Goal: Task Accomplishment & Management: Manage account settings

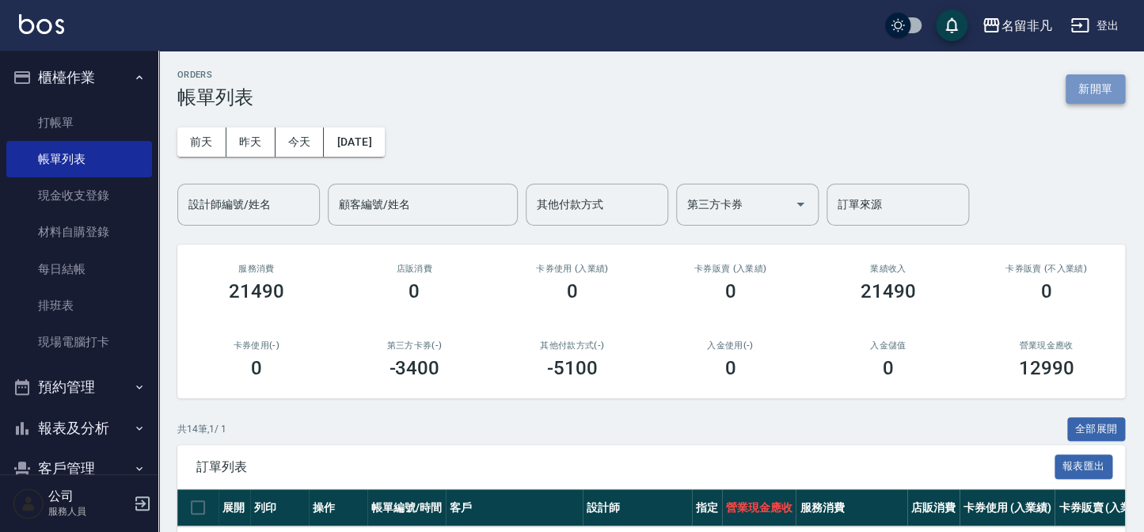
click at [1095, 82] on button "新開單" at bounding box center [1095, 88] width 59 height 29
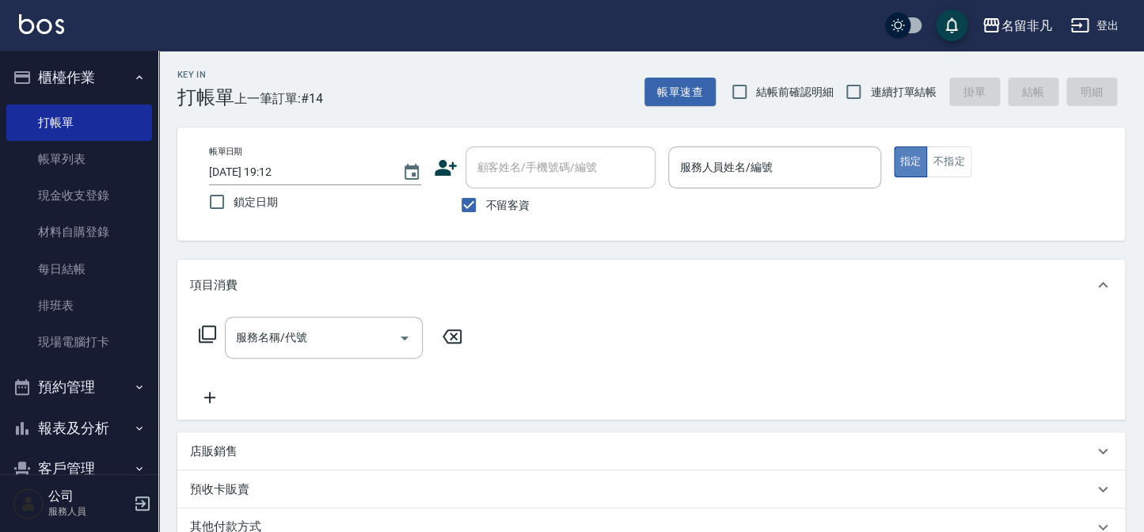
click at [900, 154] on button "指定" at bounding box center [911, 162] width 34 height 31
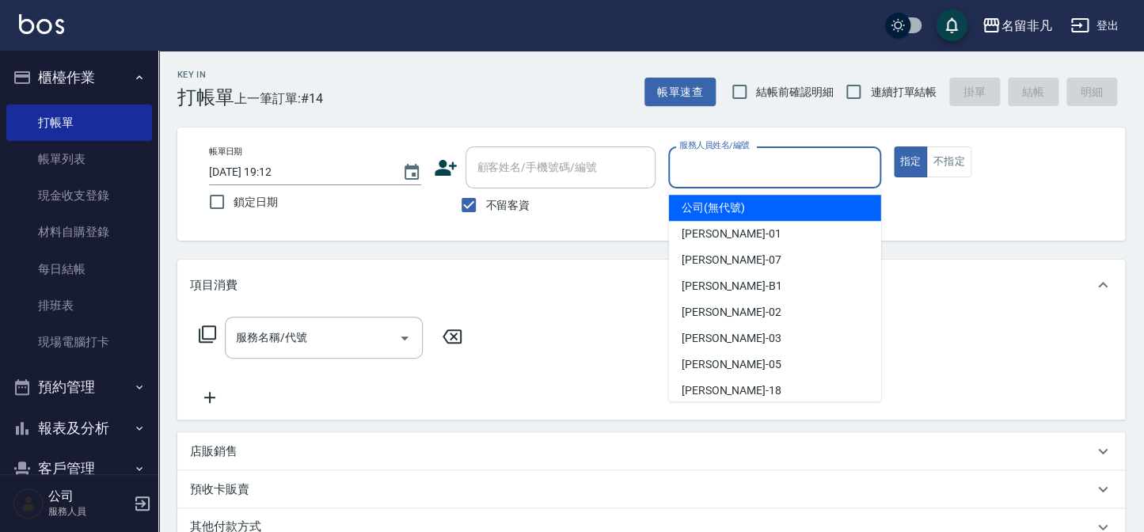
click at [771, 168] on input "服務人員姓名/編號" at bounding box center [774, 168] width 198 height 28
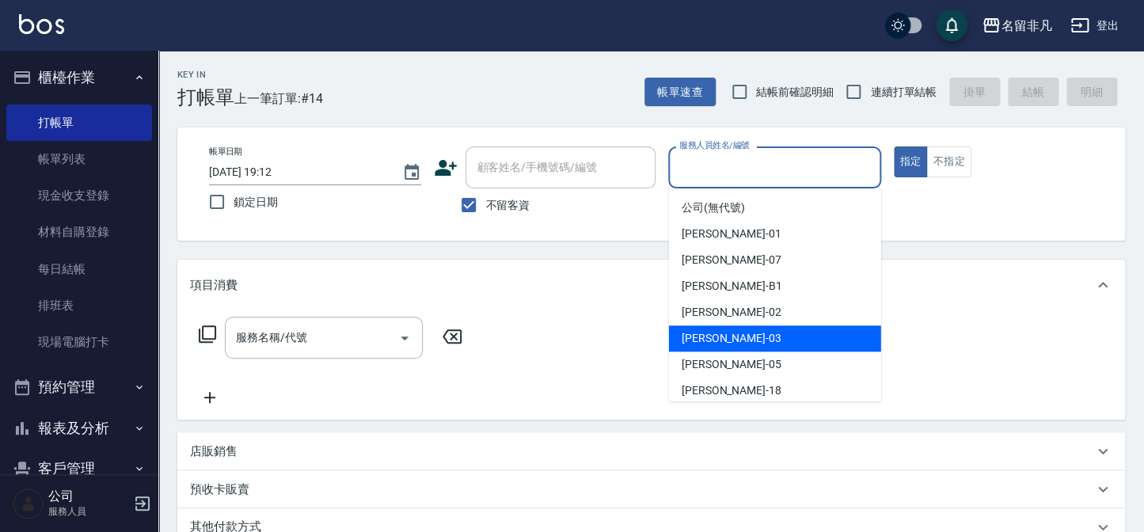
drag, startPoint x: 734, startPoint y: 337, endPoint x: 850, endPoint y: 221, distance: 164.1
click at [736, 333] on div "[PERSON_NAME] -03" at bounding box center [775, 338] width 212 height 26
type input "[PERSON_NAME]-03"
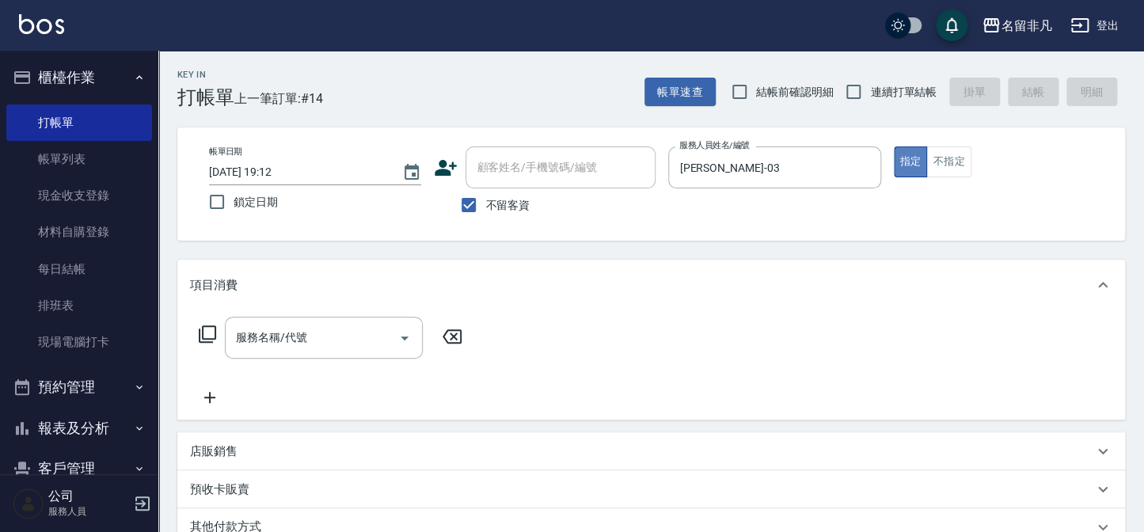
click at [905, 153] on button "指定" at bounding box center [911, 162] width 34 height 31
click at [211, 329] on icon at bounding box center [207, 334] width 19 height 19
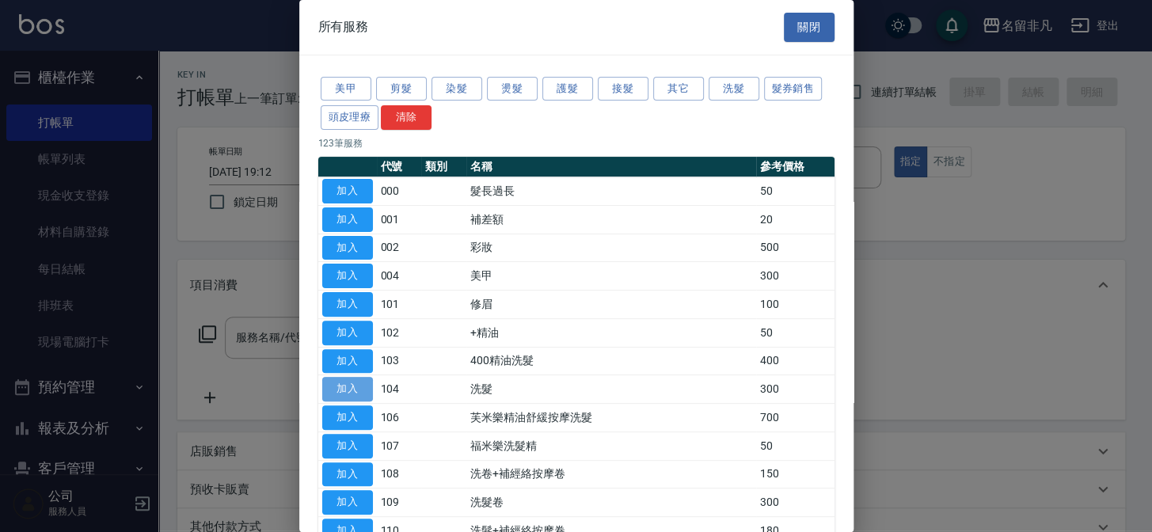
click at [344, 384] on button "加入" at bounding box center [347, 389] width 51 height 25
type input "洗髮(104)"
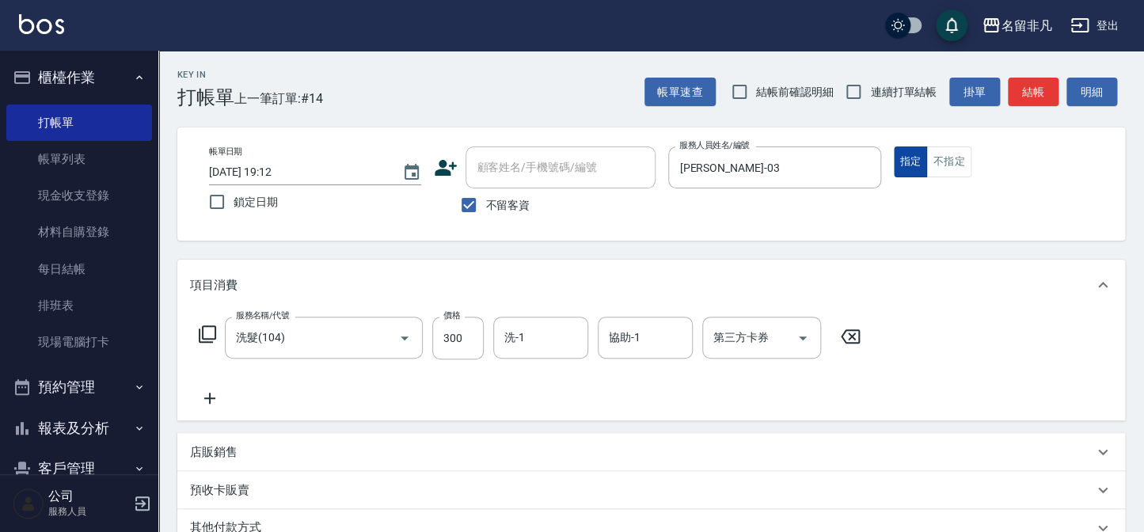
click at [909, 162] on button "指定" at bounding box center [911, 162] width 34 height 31
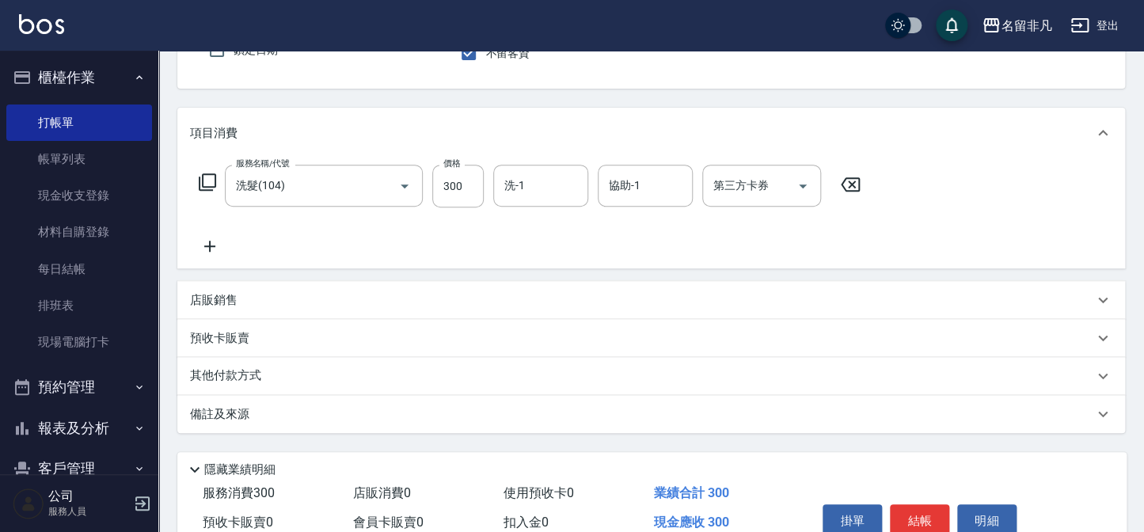
scroll to position [229, 0]
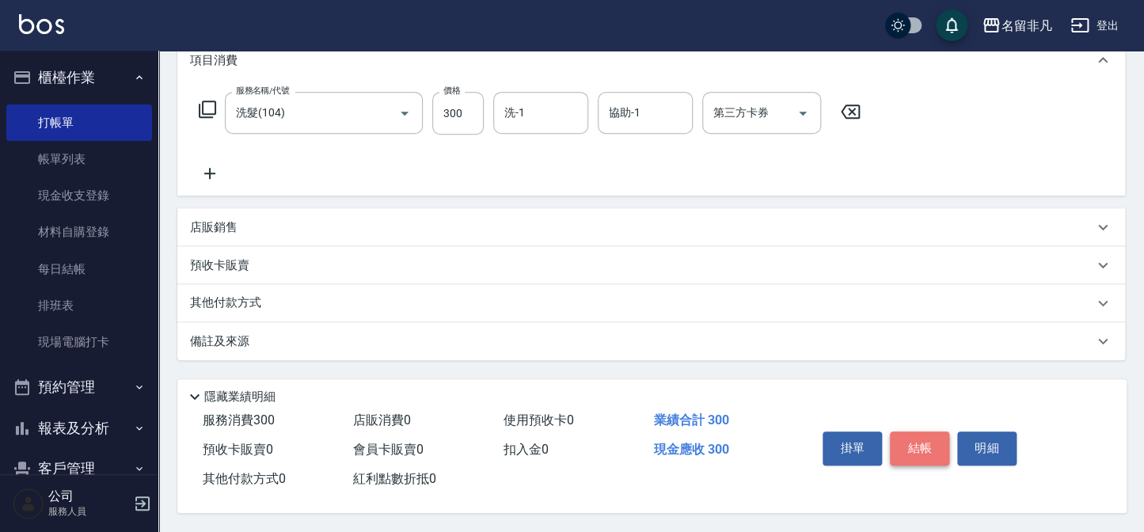
click at [917, 442] on button "結帳" at bounding box center [919, 448] width 59 height 33
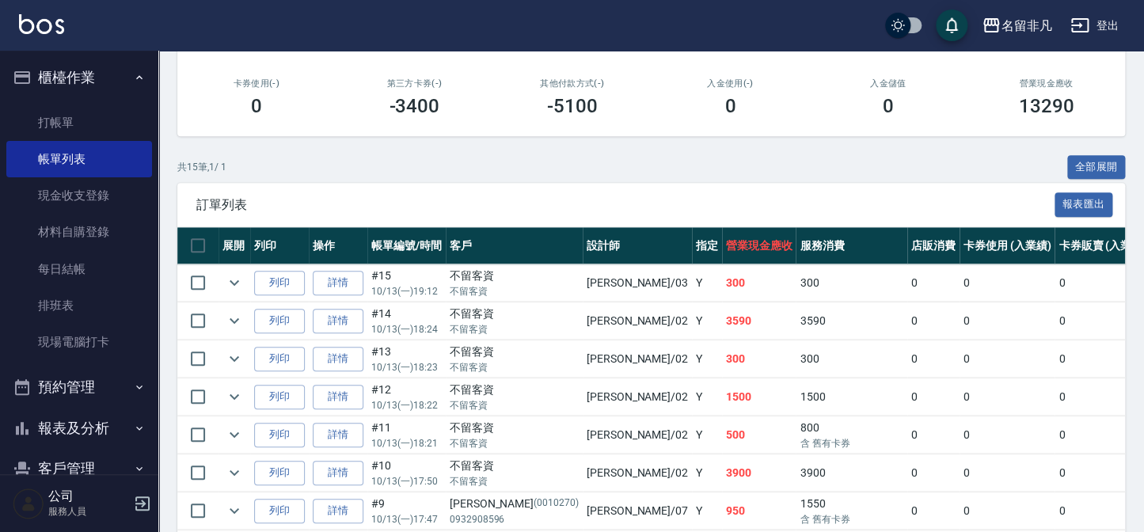
scroll to position [287, 0]
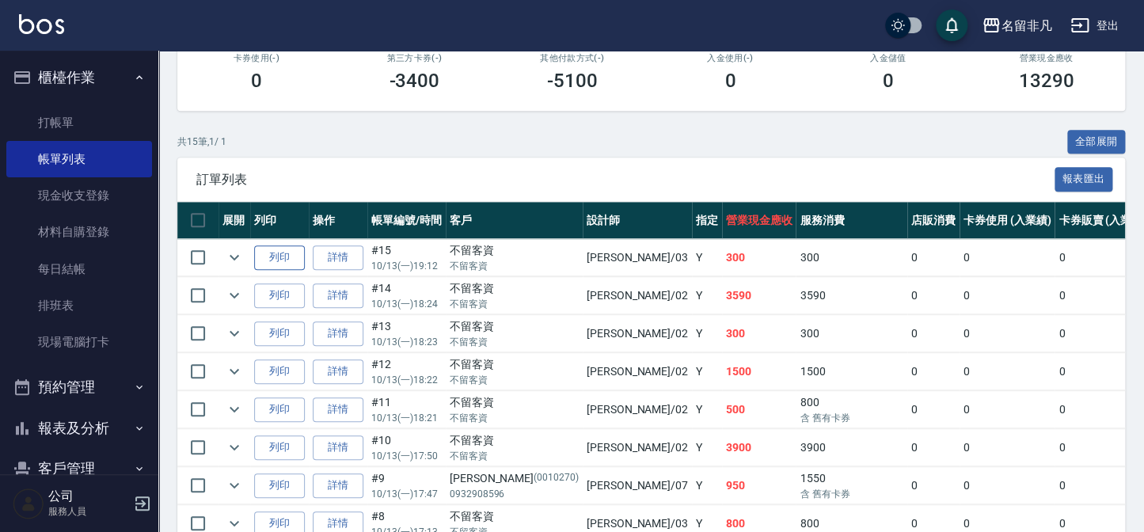
click at [269, 257] on button "列印" at bounding box center [279, 257] width 51 height 25
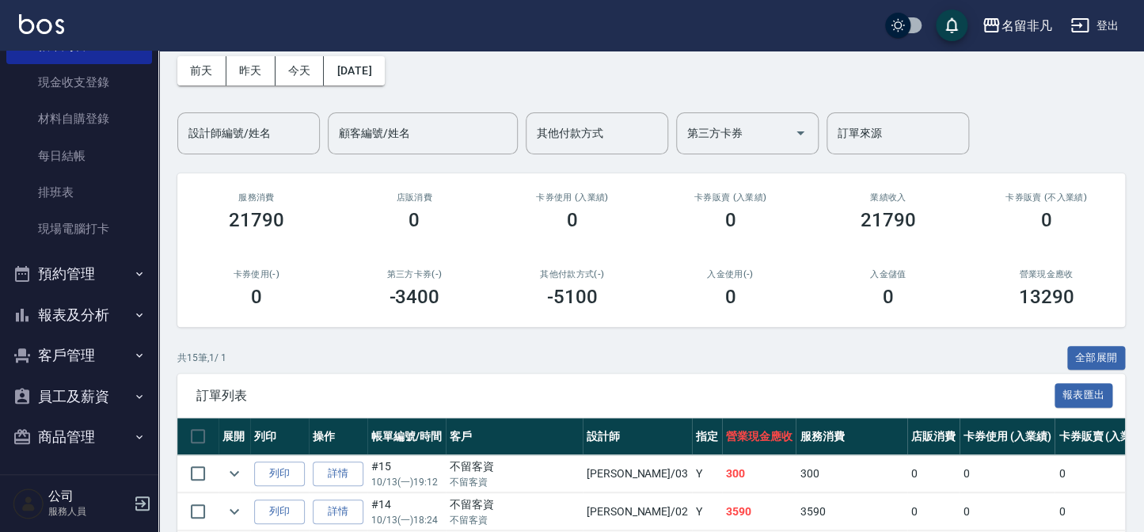
scroll to position [115, 0]
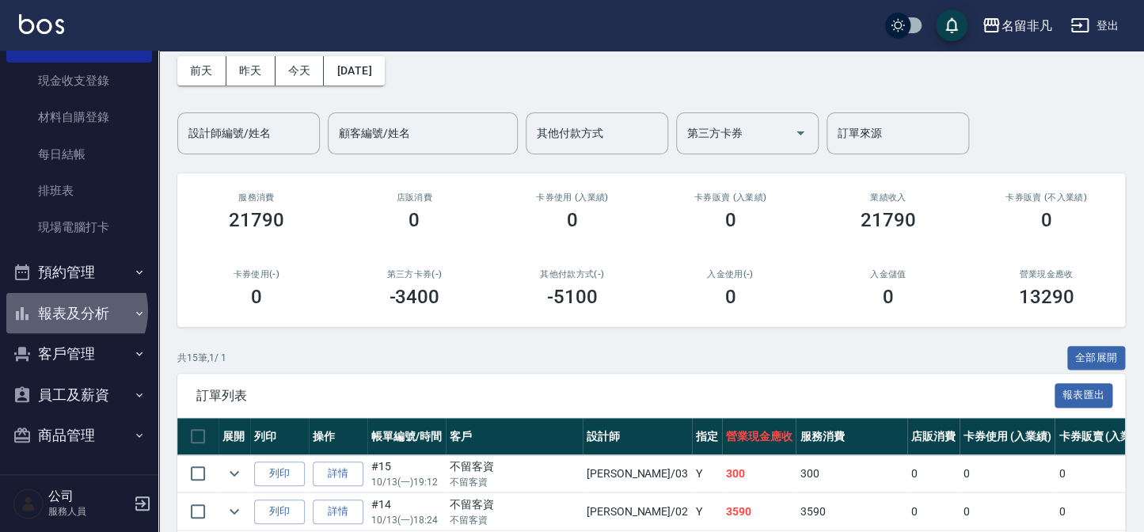
click at [72, 310] on button "報表及分析" at bounding box center [79, 313] width 146 height 41
click at [97, 308] on button "報表及分析" at bounding box center [79, 313] width 146 height 41
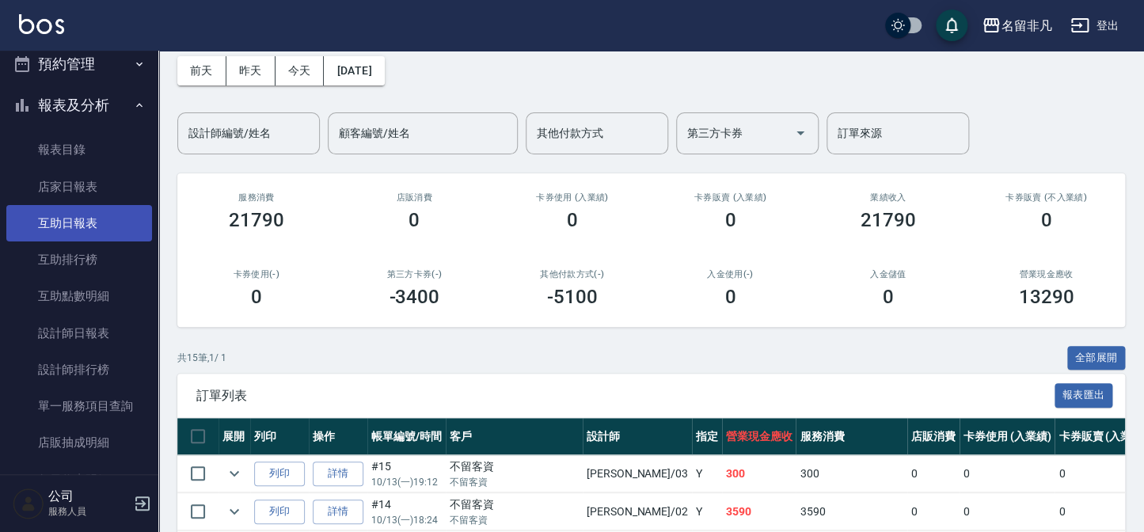
scroll to position [331, 0]
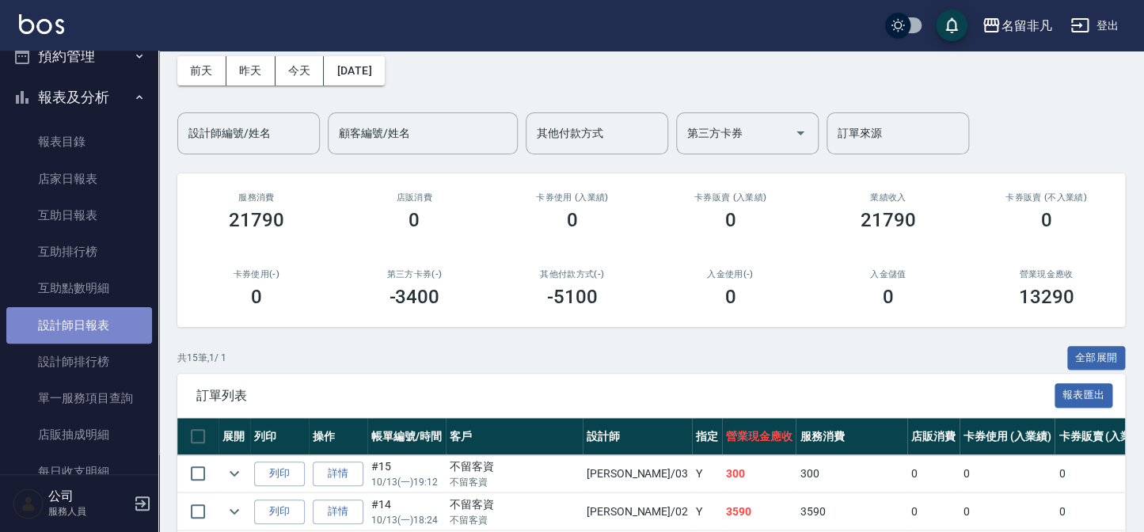
click at [114, 314] on link "設計師日報表" at bounding box center [79, 325] width 146 height 36
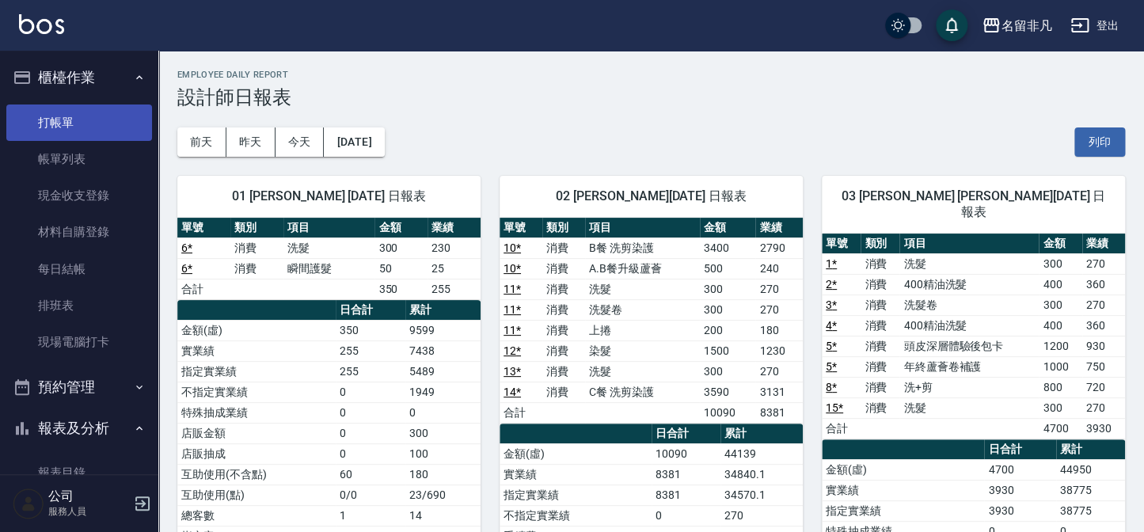
click at [74, 120] on link "打帳單" at bounding box center [79, 123] width 146 height 36
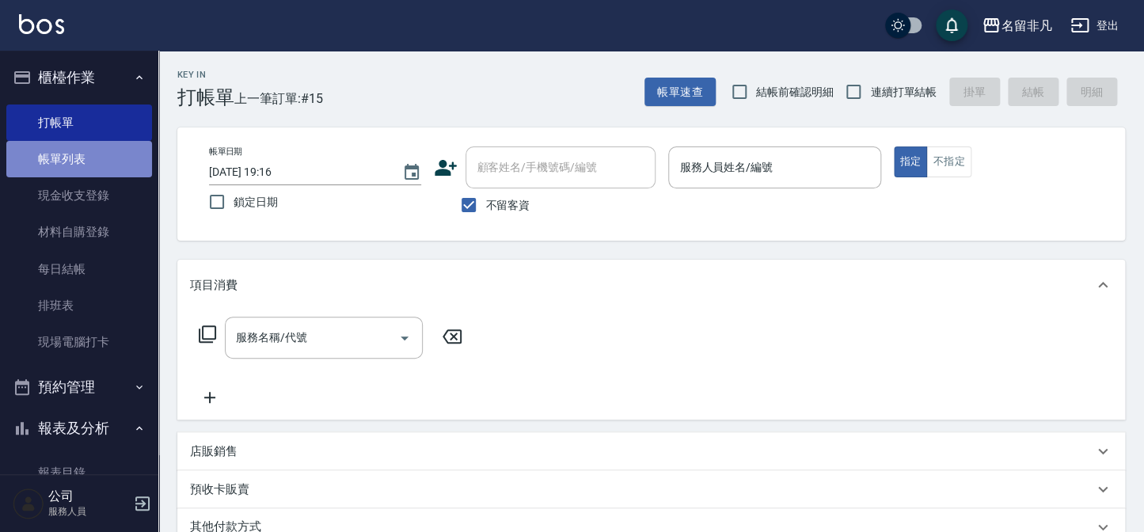
click at [128, 162] on link "帳單列表" at bounding box center [79, 159] width 146 height 36
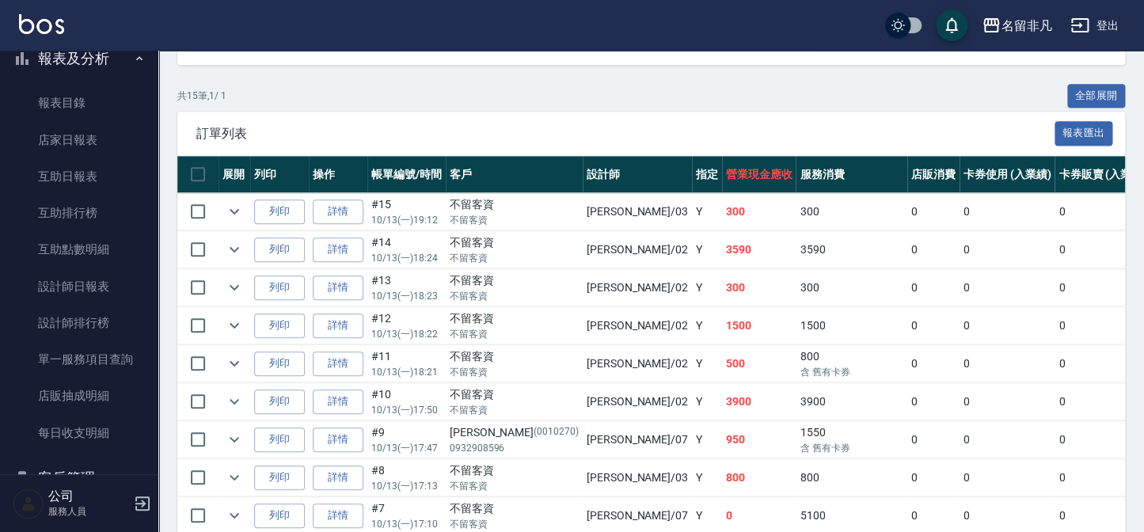
scroll to position [360, 0]
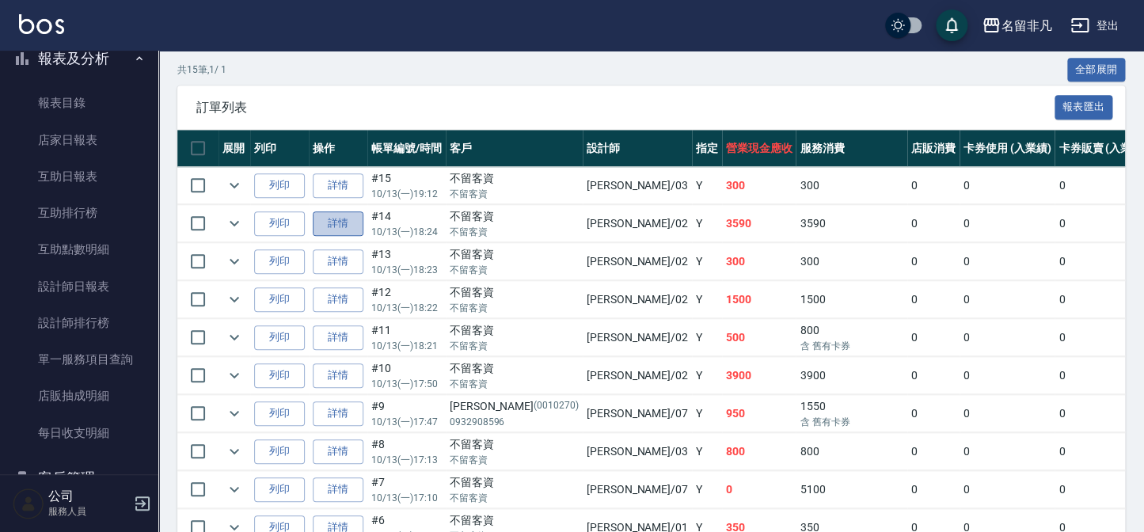
click at [325, 225] on link "詳情" at bounding box center [338, 223] width 51 height 25
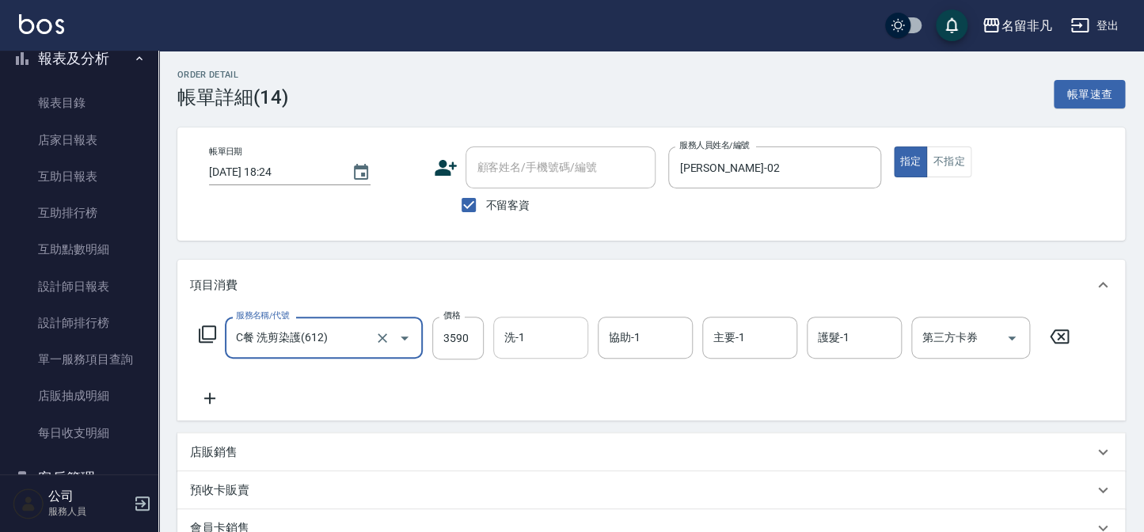
click at [536, 341] on input "洗-1" at bounding box center [540, 338] width 81 height 28
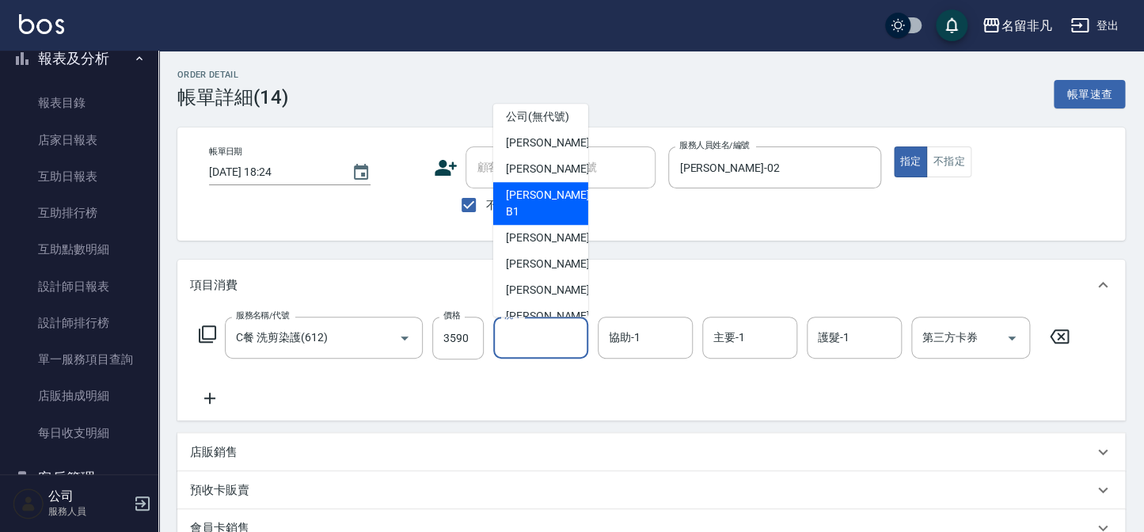
scroll to position [25, 0]
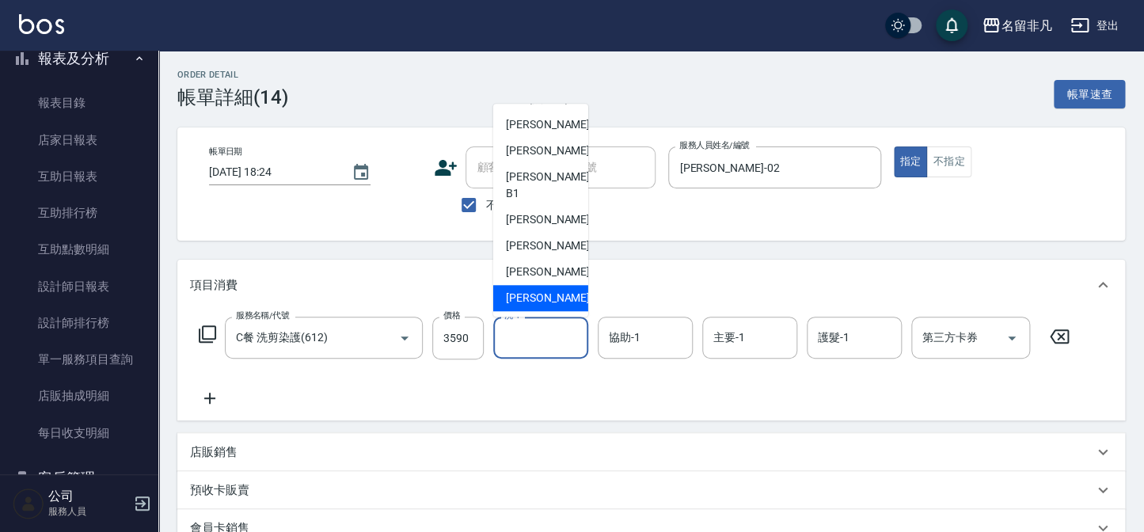
click at [534, 297] on span "[PERSON_NAME]-18" at bounding box center [556, 298] width 100 height 17
type input "[PERSON_NAME]-18"
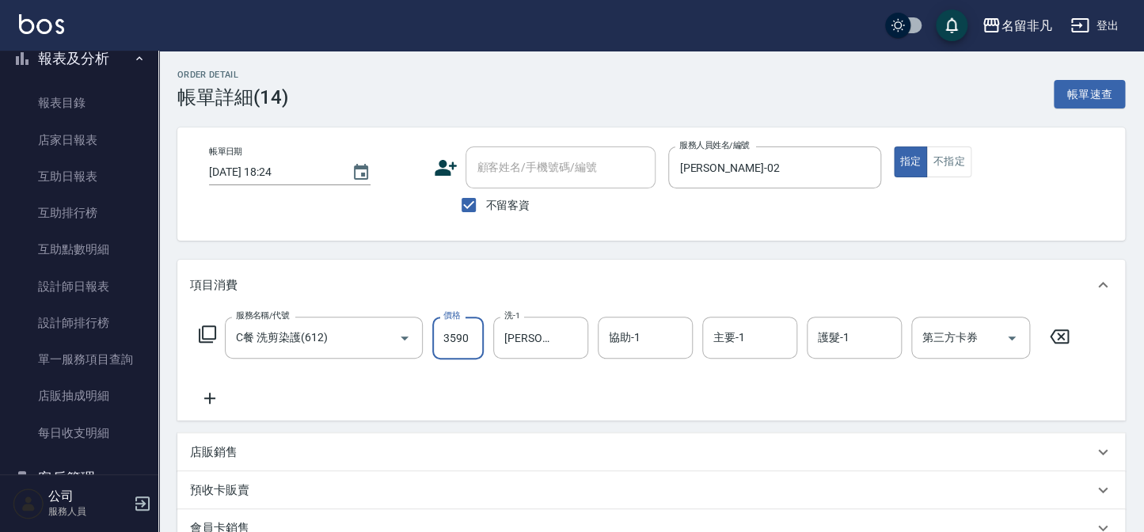
click at [474, 333] on input "3590" at bounding box center [457, 338] width 51 height 43
drag, startPoint x: 447, startPoint y: 338, endPoint x: 506, endPoint y: 333, distance: 58.8
click at [451, 337] on input "33540" at bounding box center [457, 338] width 51 height 43
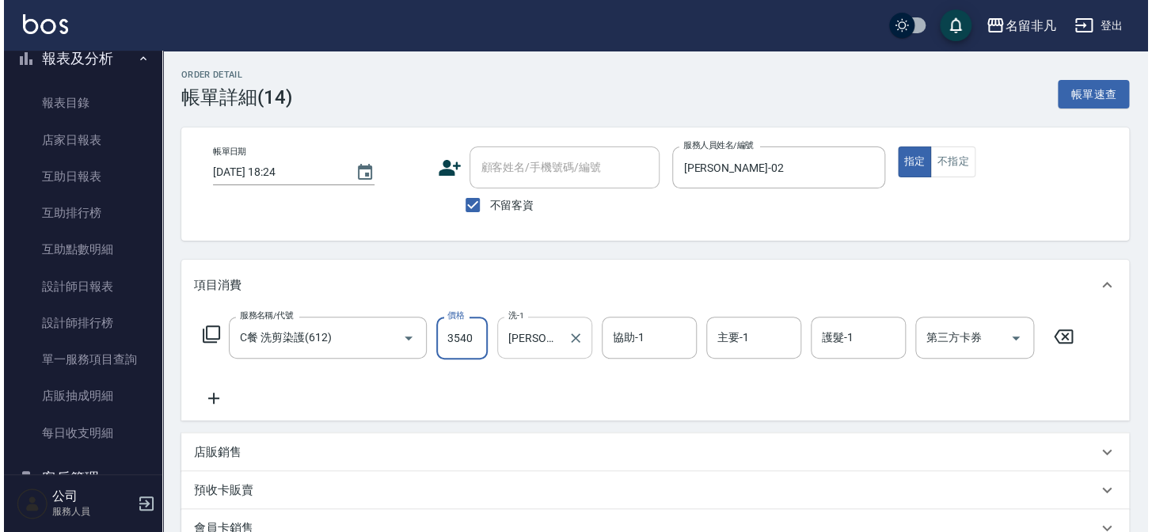
scroll to position [0, 0]
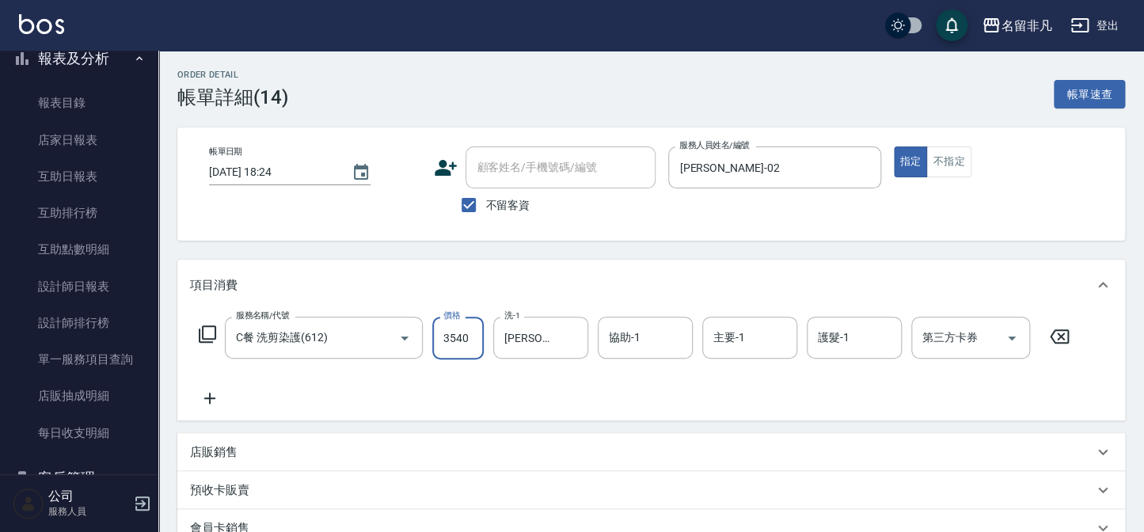
type input "3540"
click at [211, 328] on icon at bounding box center [207, 334] width 19 height 19
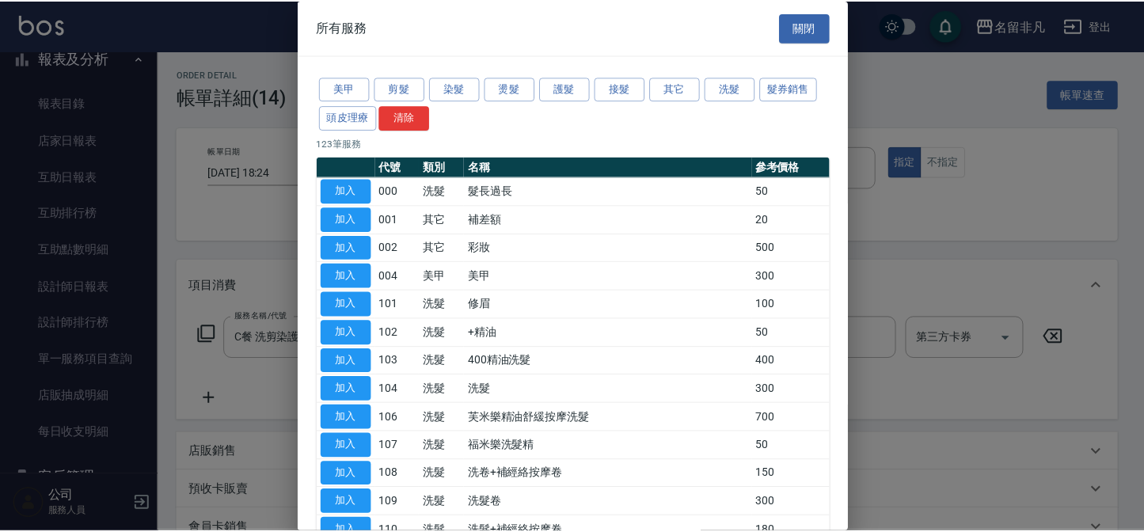
scroll to position [71, 0]
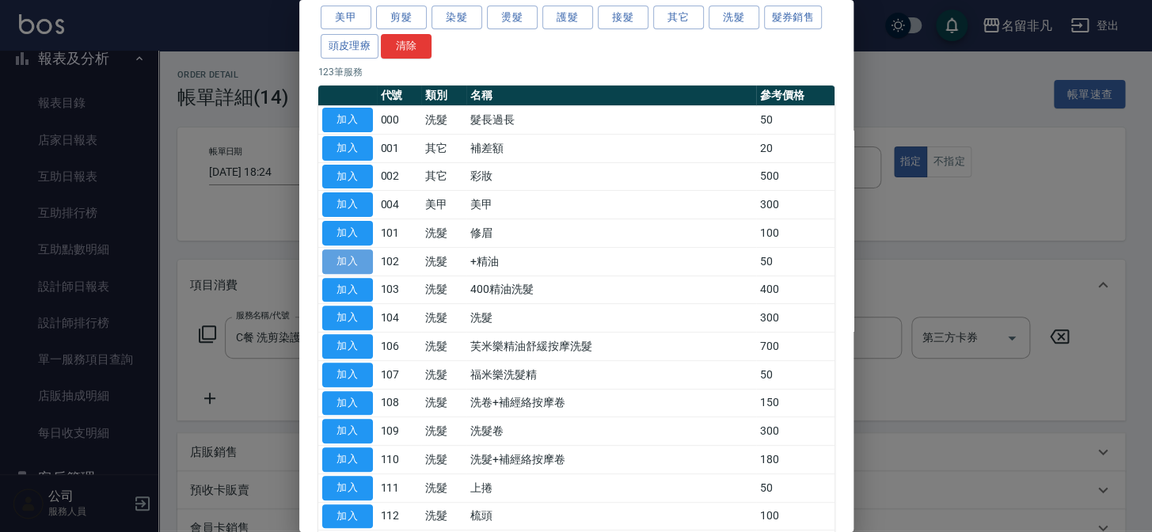
click at [355, 254] on button "加入" at bounding box center [347, 261] width 51 height 25
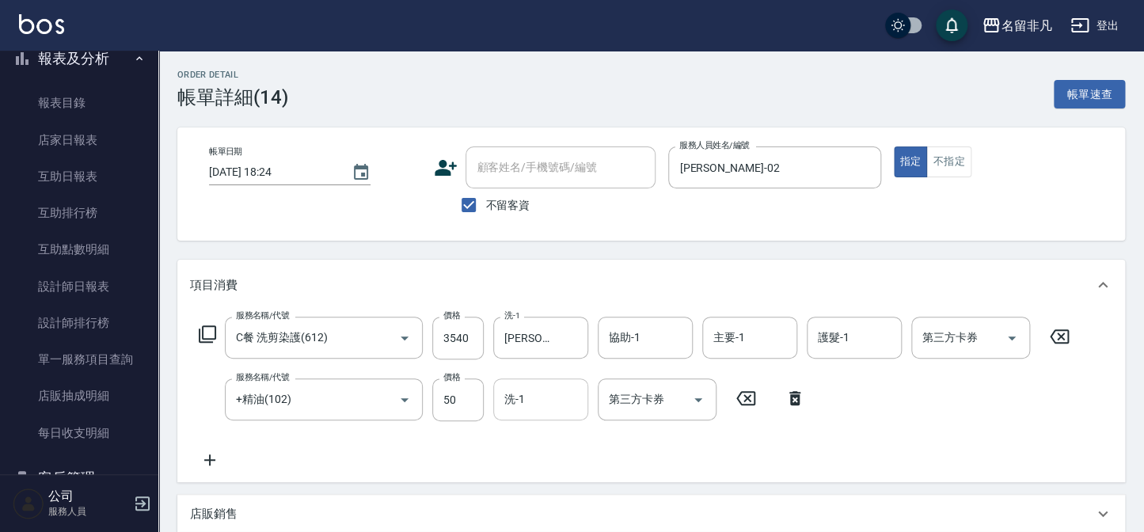
click at [537, 406] on input "洗-1" at bounding box center [540, 400] width 81 height 28
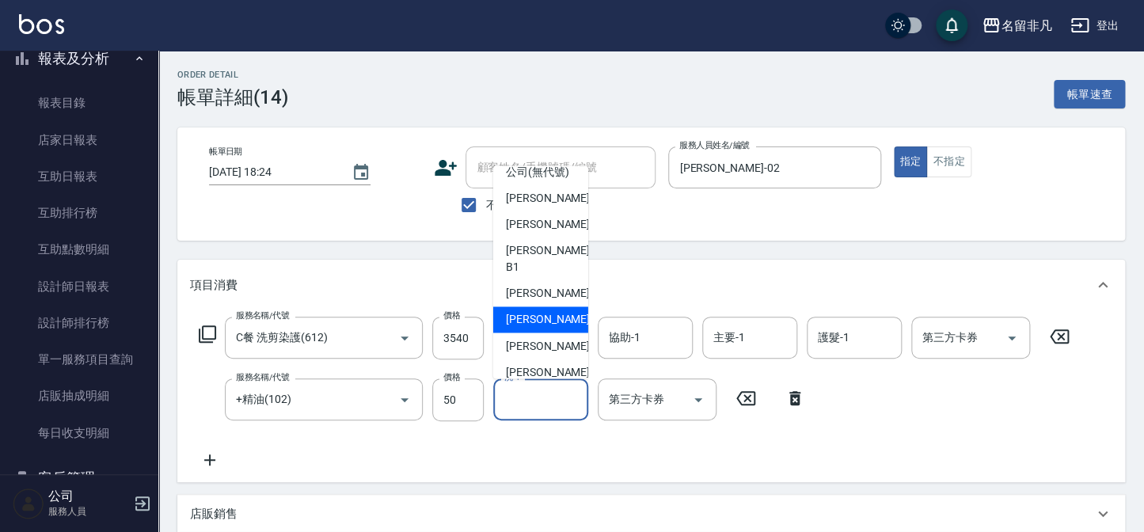
scroll to position [25, 0]
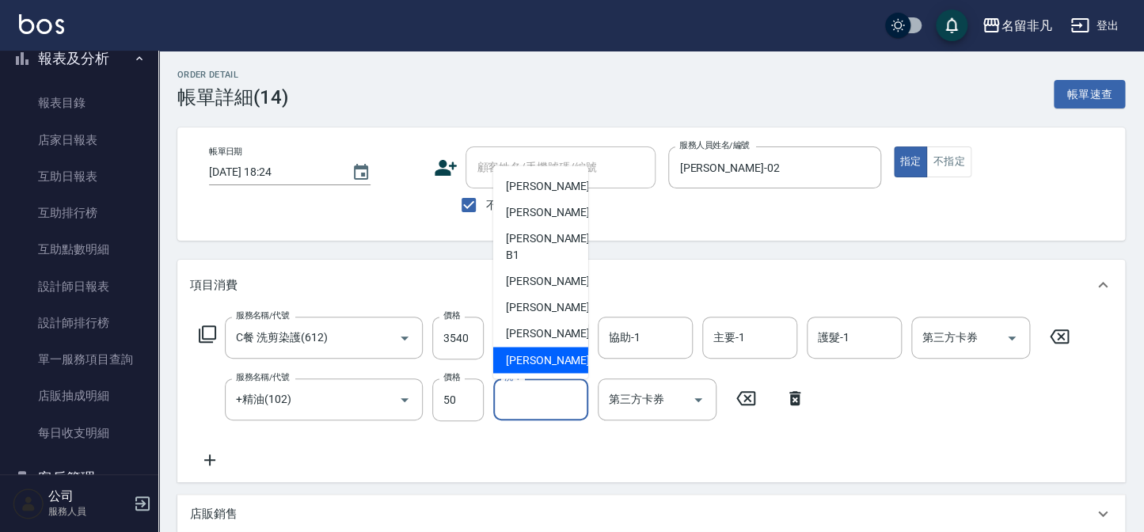
click at [523, 348] on div "[PERSON_NAME]-18" at bounding box center [540, 361] width 95 height 26
type input "[PERSON_NAME]-18"
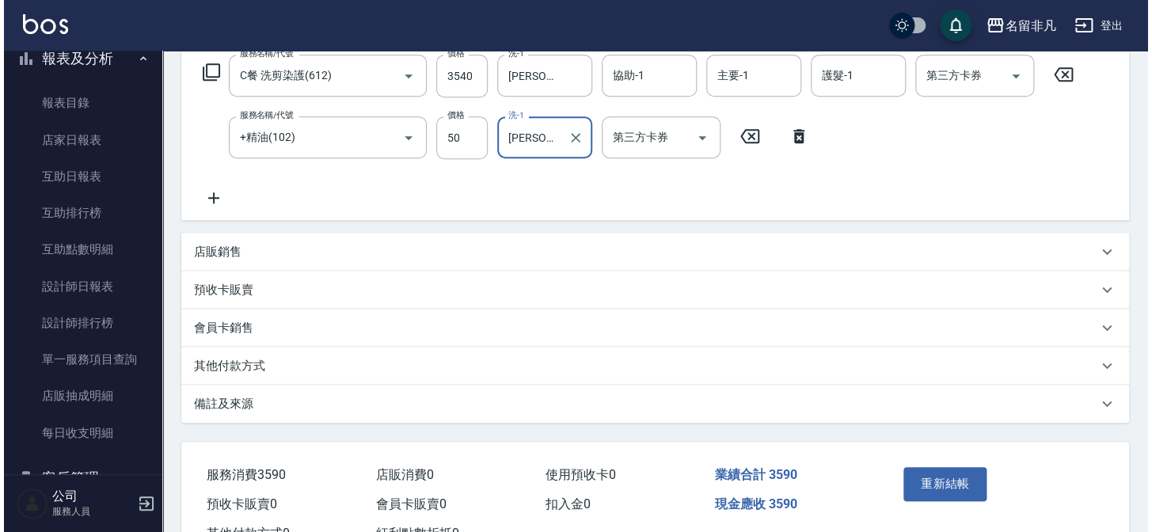
scroll to position [287, 0]
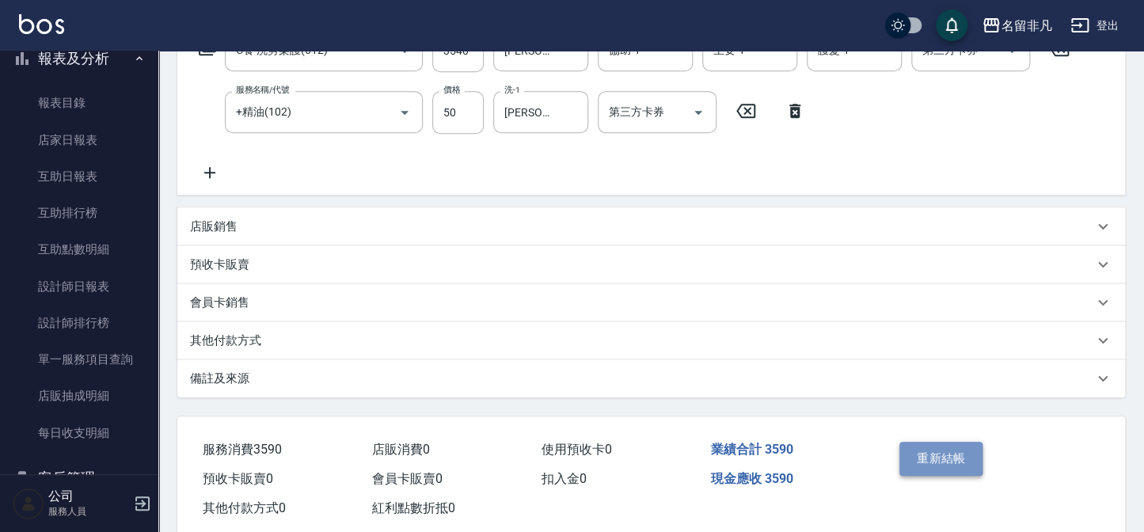
click at [946, 458] on button "重新結帳" at bounding box center [942, 458] width 84 height 33
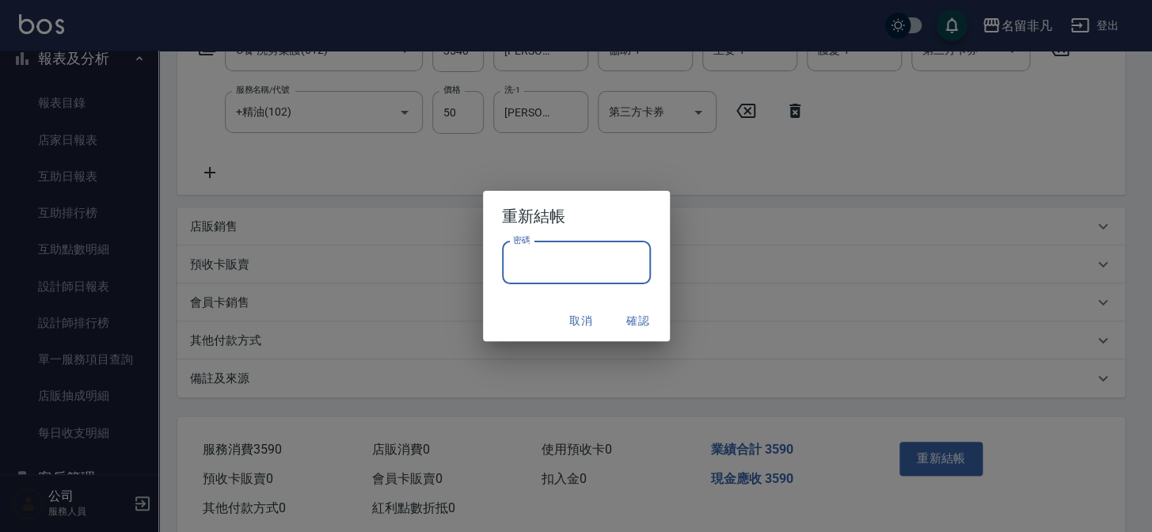
click at [557, 245] on input "密碼" at bounding box center [576, 263] width 149 height 43
type input "****"
click at [641, 317] on button "確認" at bounding box center [638, 320] width 51 height 29
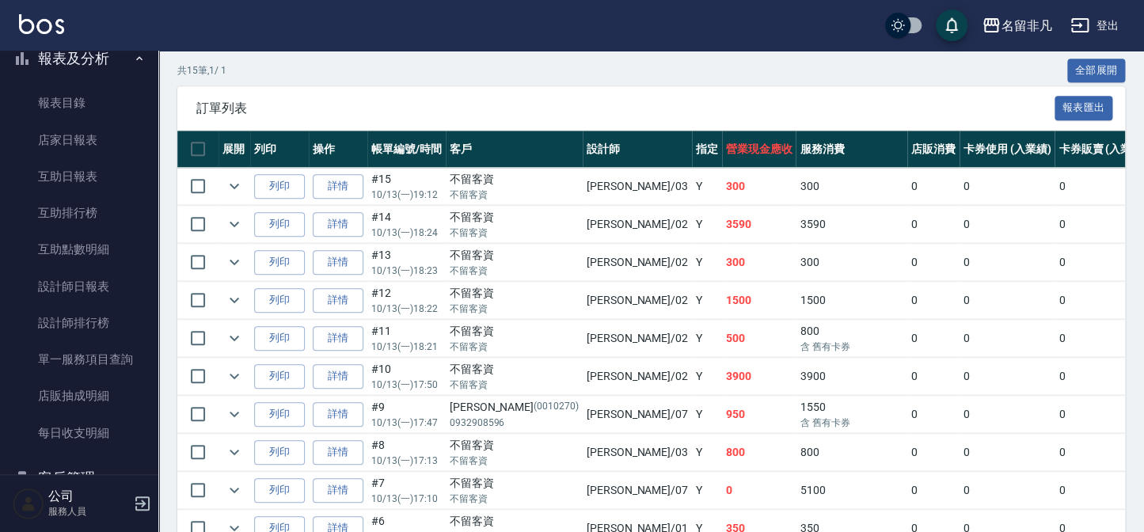
scroll to position [360, 0]
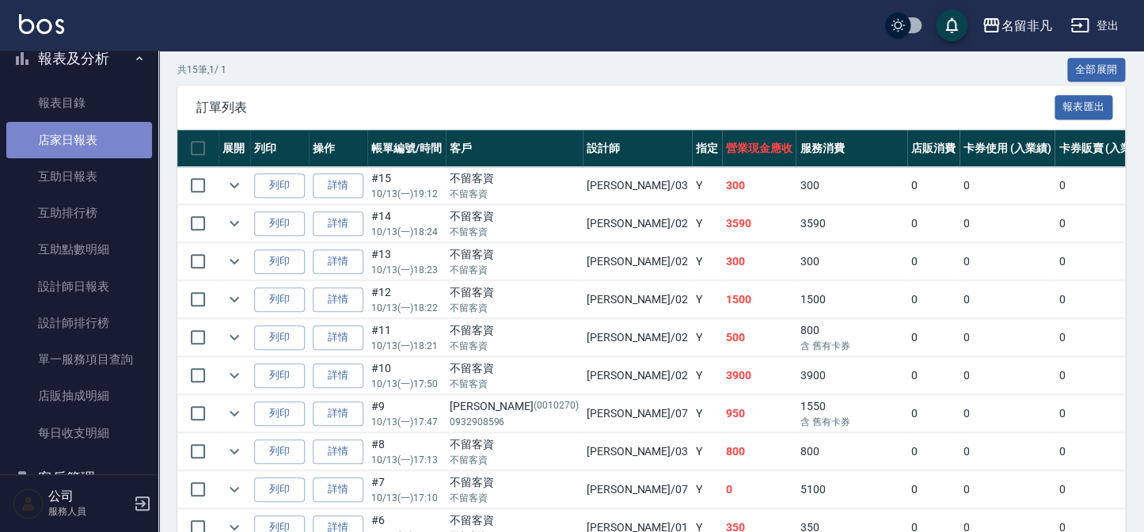
click at [91, 141] on link "店家日報表" at bounding box center [79, 140] width 146 height 36
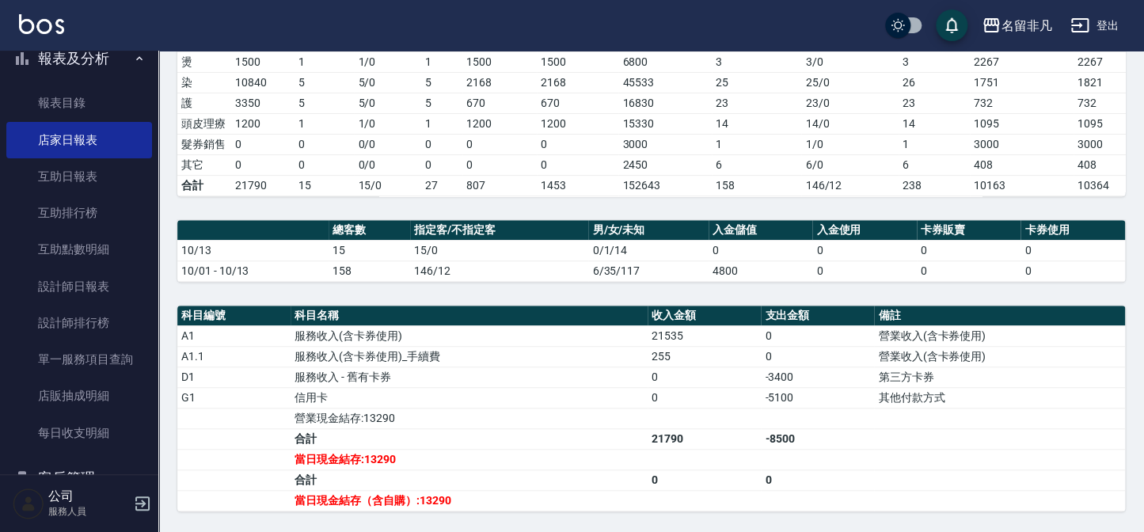
scroll to position [360, 0]
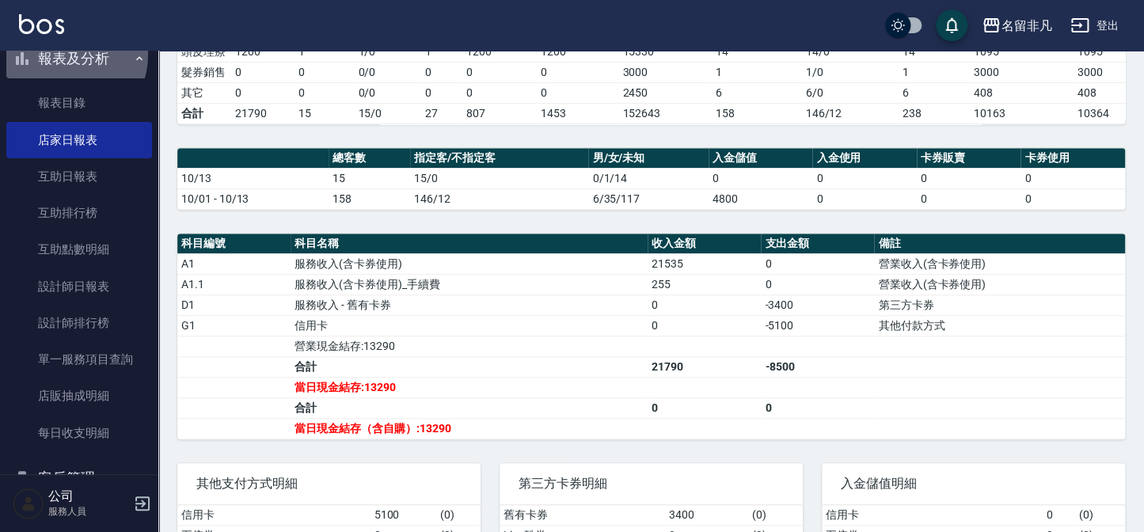
click at [67, 55] on button "報表及分析" at bounding box center [79, 58] width 146 height 41
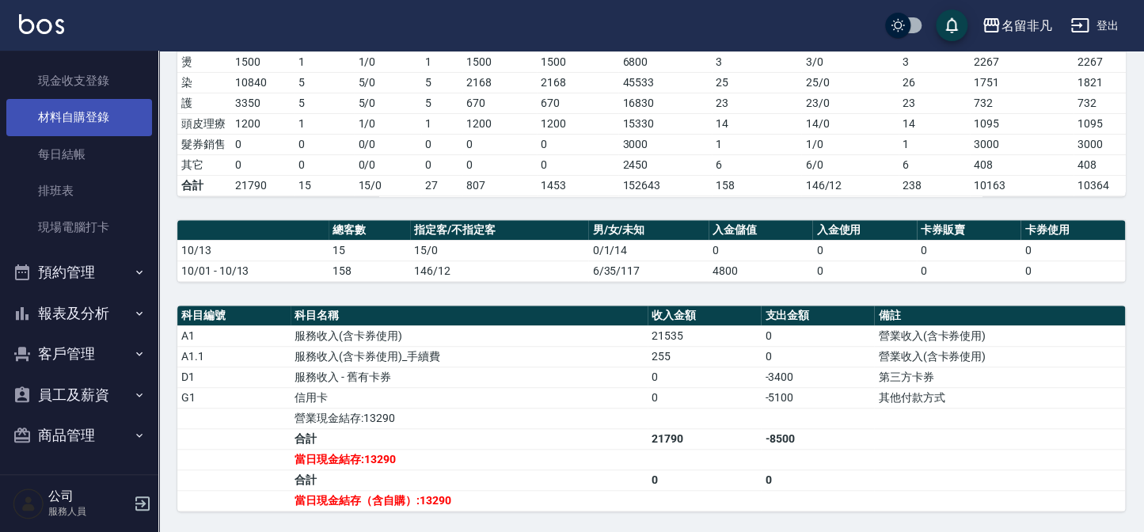
scroll to position [0, 0]
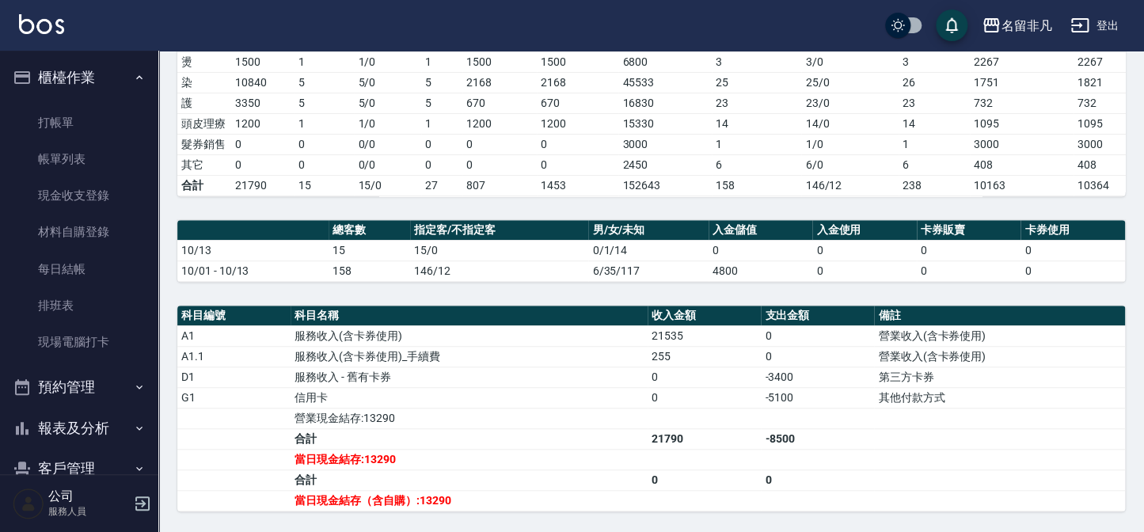
click at [84, 79] on button "櫃檯作業" at bounding box center [79, 77] width 146 height 41
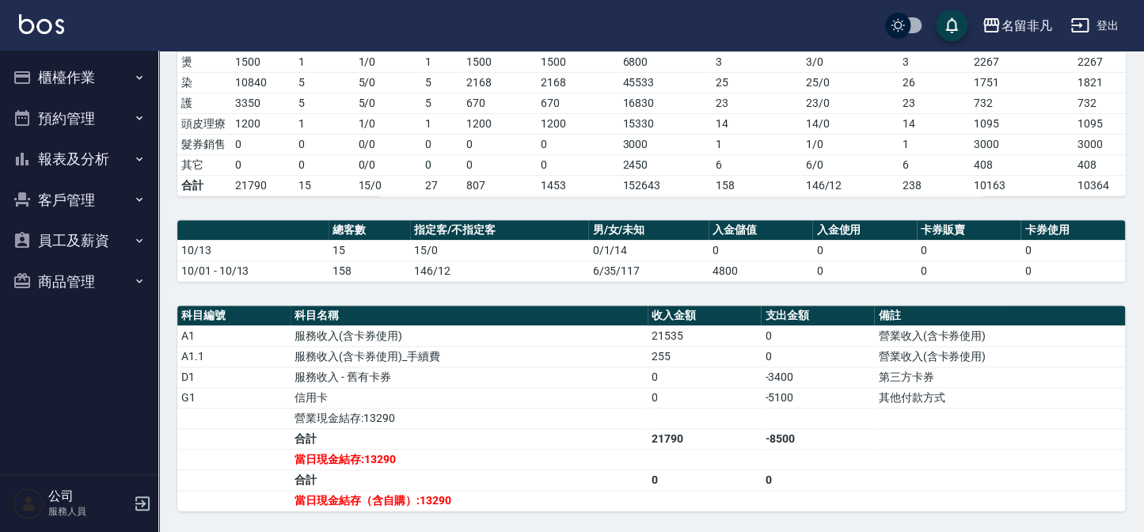
click at [63, 165] on button "報表及分析" at bounding box center [79, 159] width 146 height 41
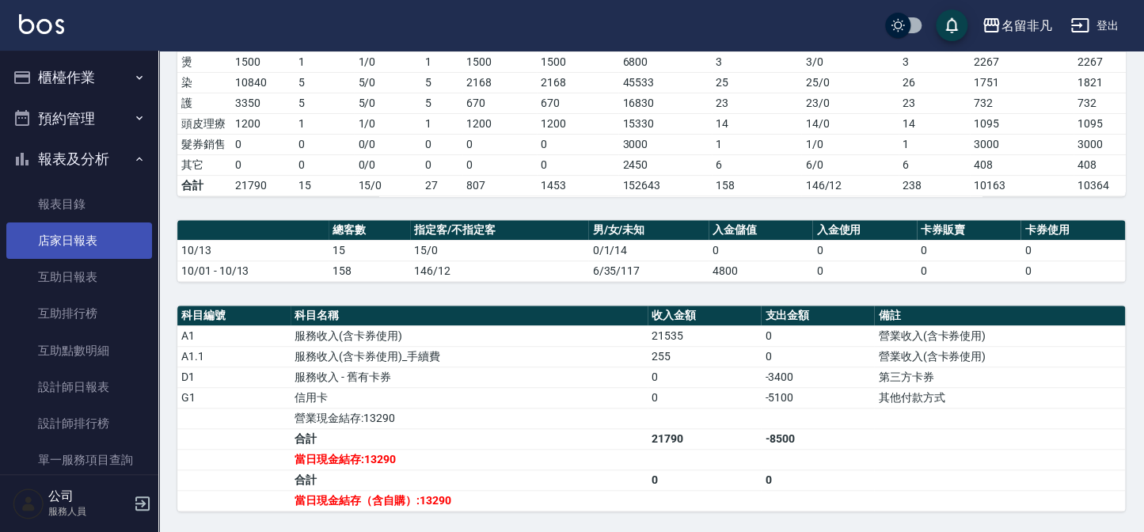
click at [45, 241] on link "店家日報表" at bounding box center [79, 241] width 146 height 36
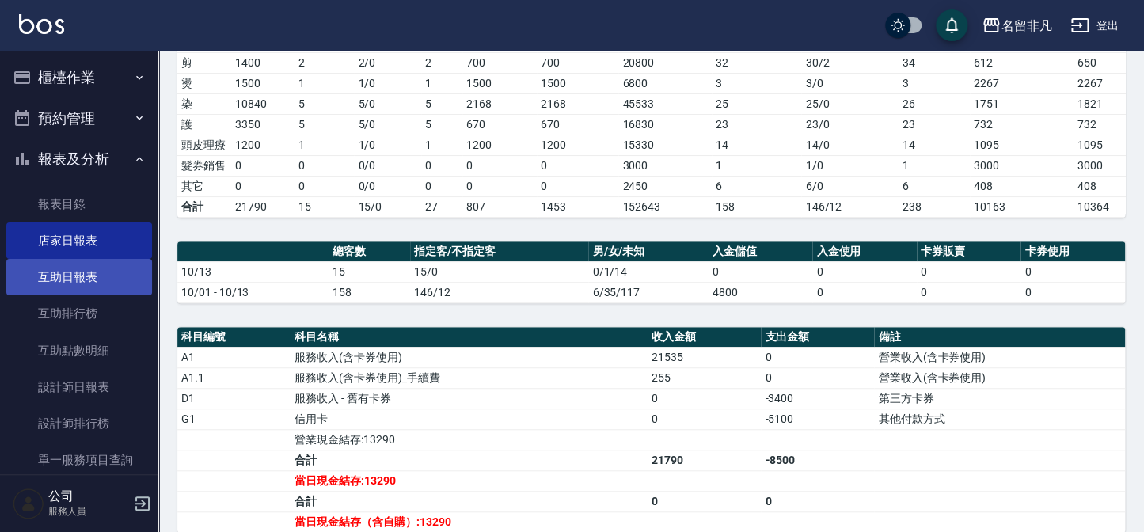
scroll to position [264, 0]
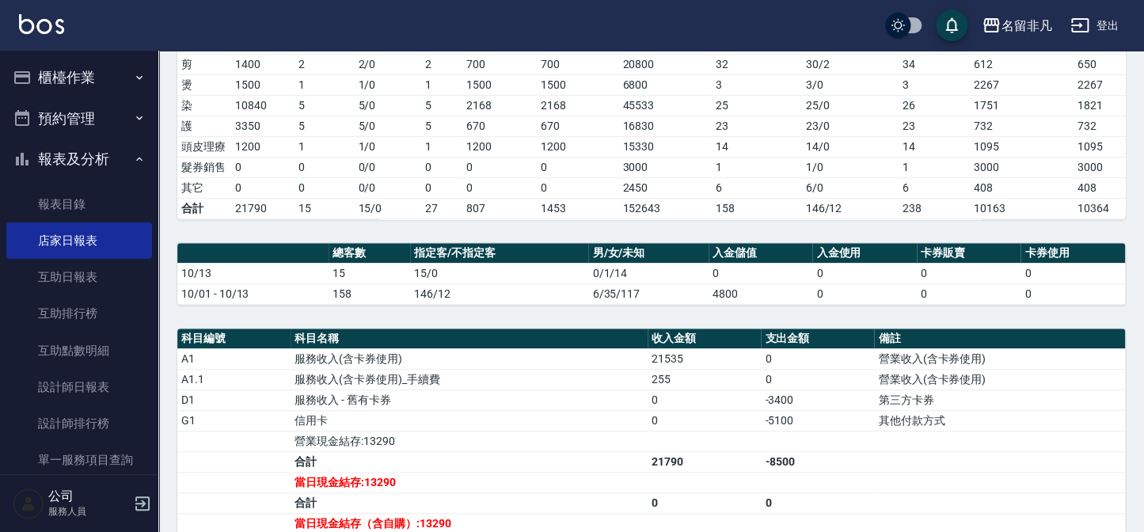
click at [67, 79] on button "櫃檯作業" at bounding box center [79, 77] width 146 height 41
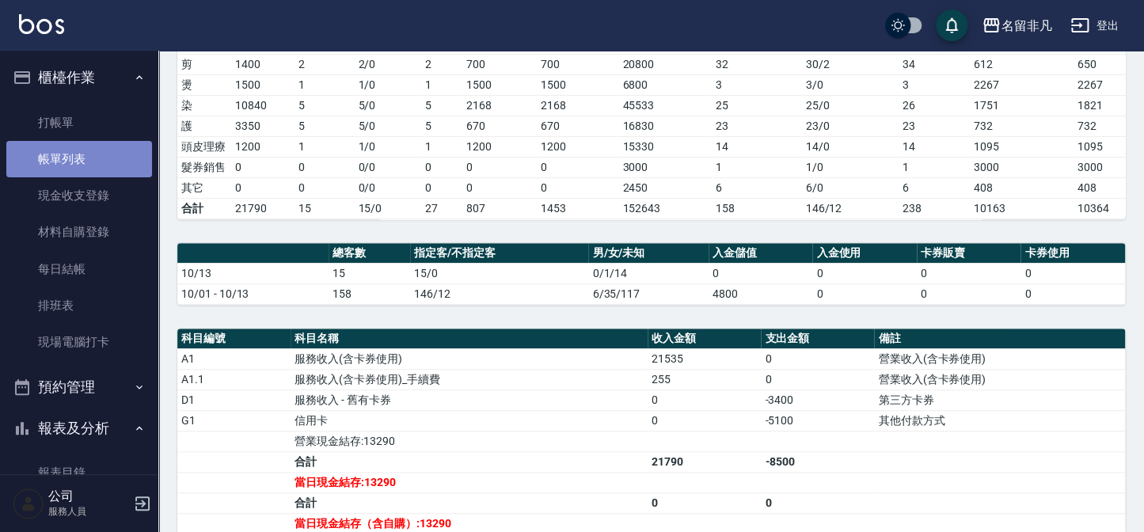
click at [85, 153] on link "帳單列表" at bounding box center [79, 159] width 146 height 36
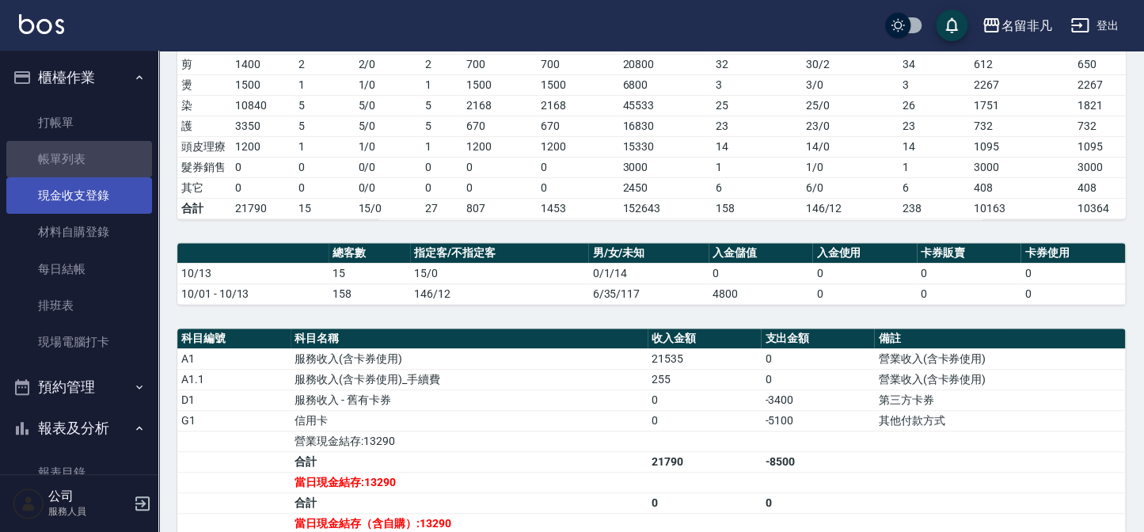
click at [71, 74] on button "櫃檯作業" at bounding box center [79, 77] width 146 height 41
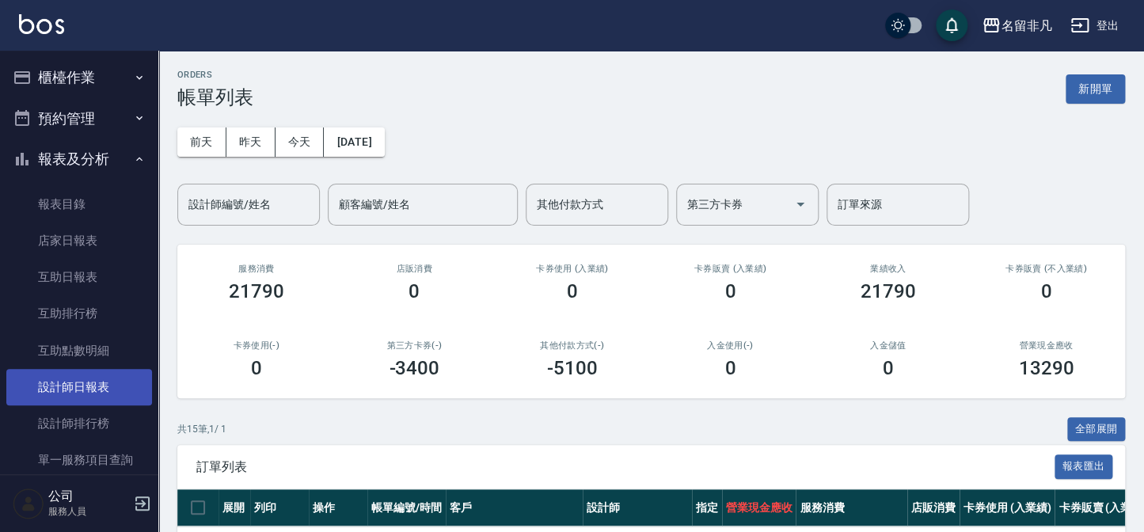
click at [82, 379] on link "設計師日報表" at bounding box center [79, 387] width 146 height 36
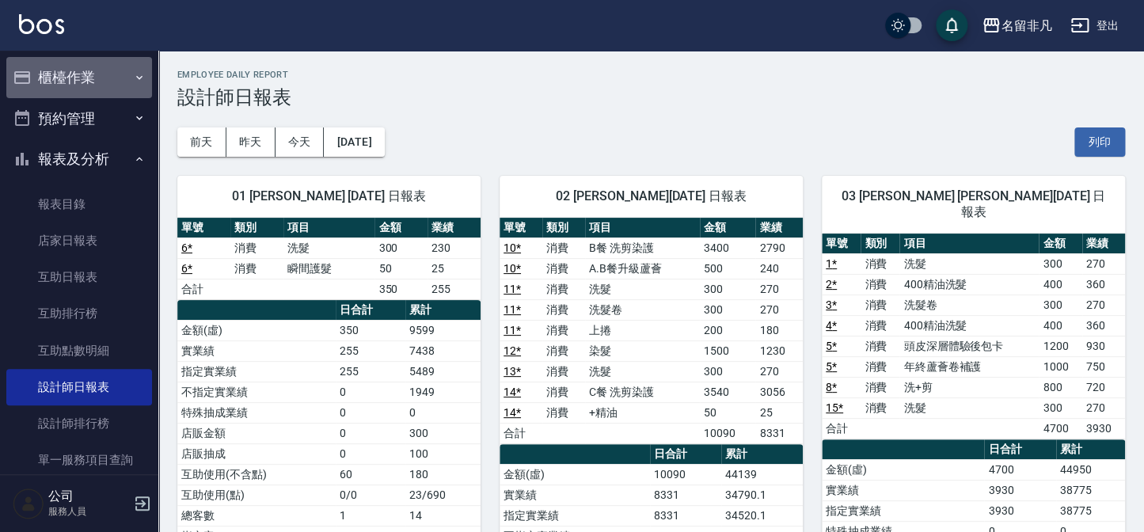
click at [79, 75] on button "櫃檯作業" at bounding box center [79, 77] width 146 height 41
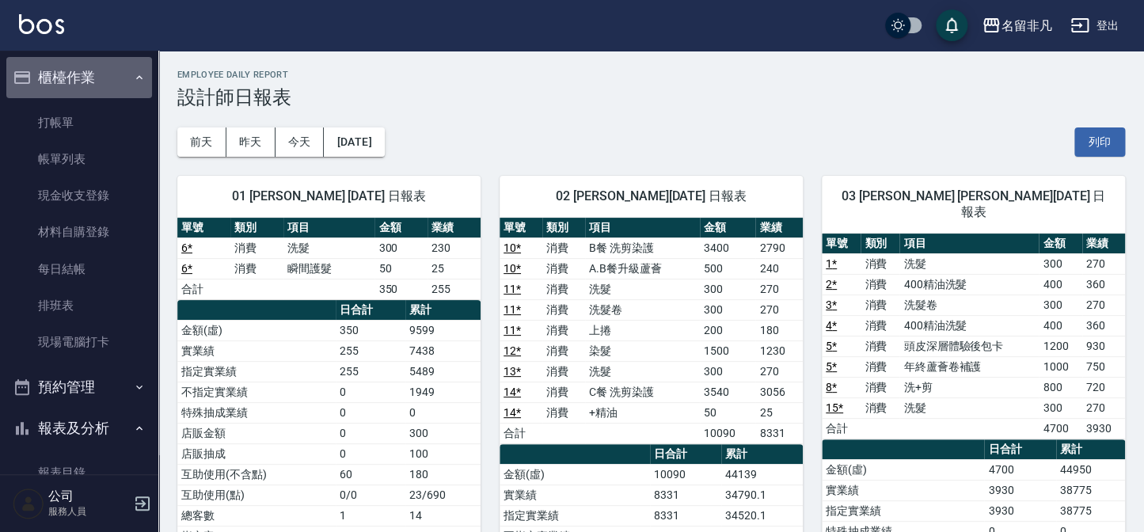
click at [101, 87] on button "櫃檯作業" at bounding box center [79, 77] width 146 height 41
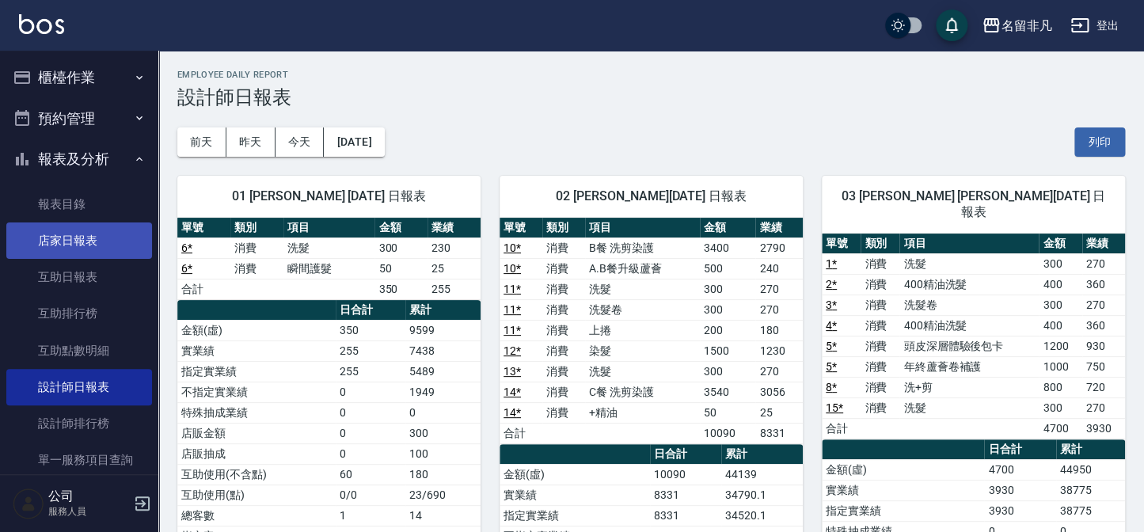
click at [105, 248] on link "店家日報表" at bounding box center [79, 241] width 146 height 36
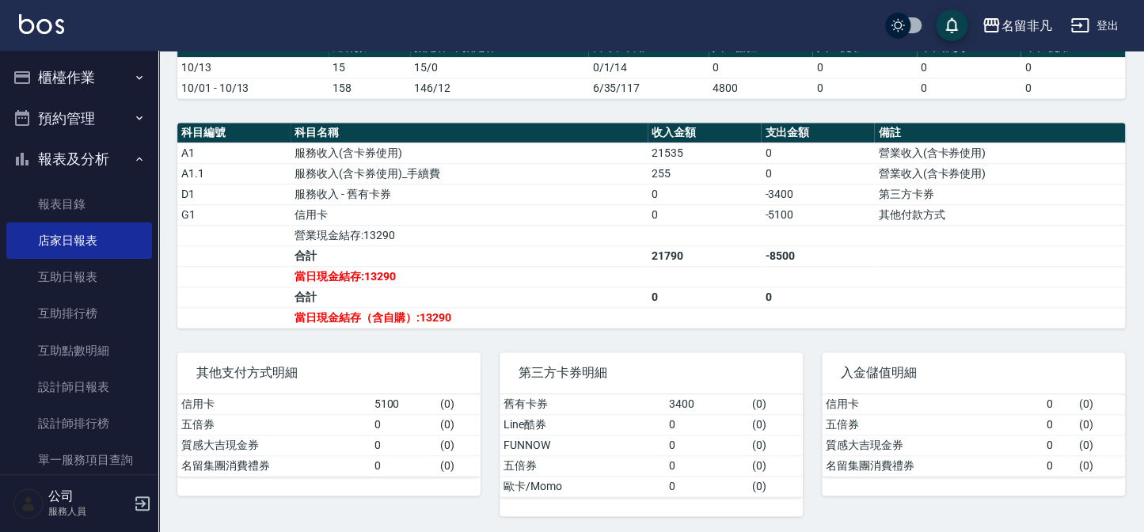
scroll to position [481, 0]
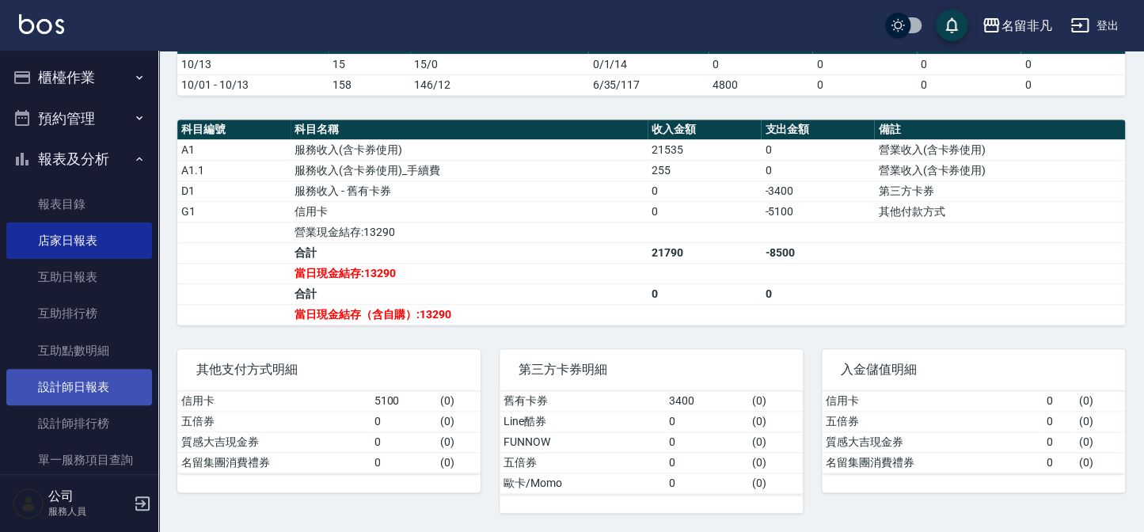
click at [80, 389] on link "設計師日報表" at bounding box center [79, 387] width 146 height 36
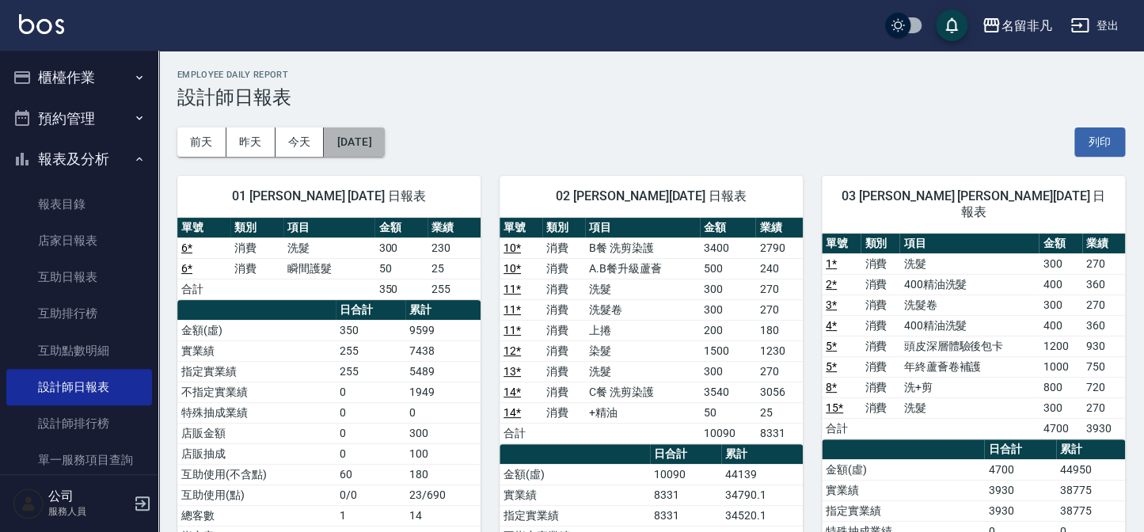
click at [384, 150] on button "[DATE]" at bounding box center [354, 141] width 60 height 29
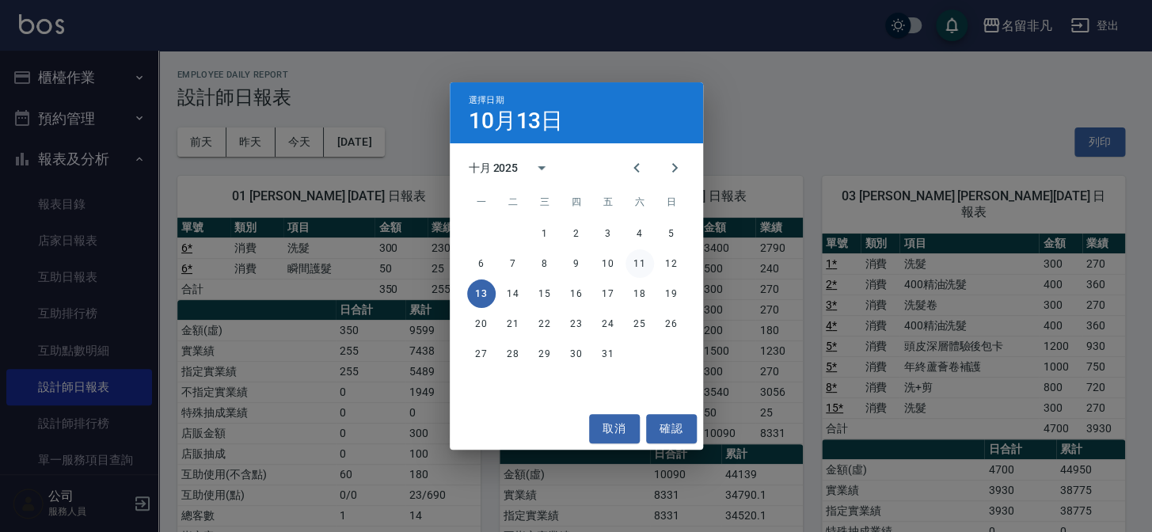
click at [637, 266] on button "11" at bounding box center [640, 263] width 29 height 29
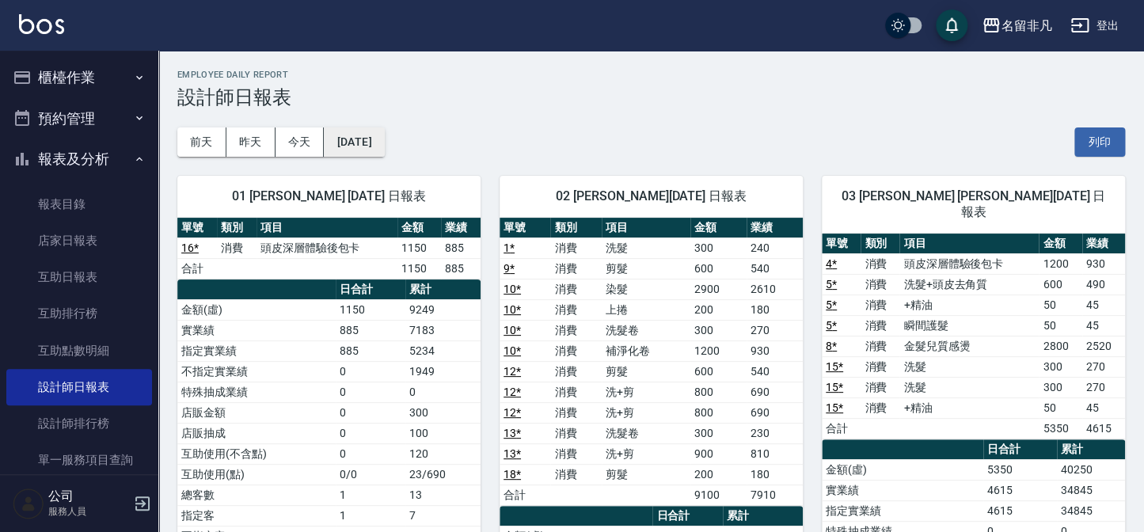
click at [384, 137] on button "[DATE]" at bounding box center [354, 141] width 60 height 29
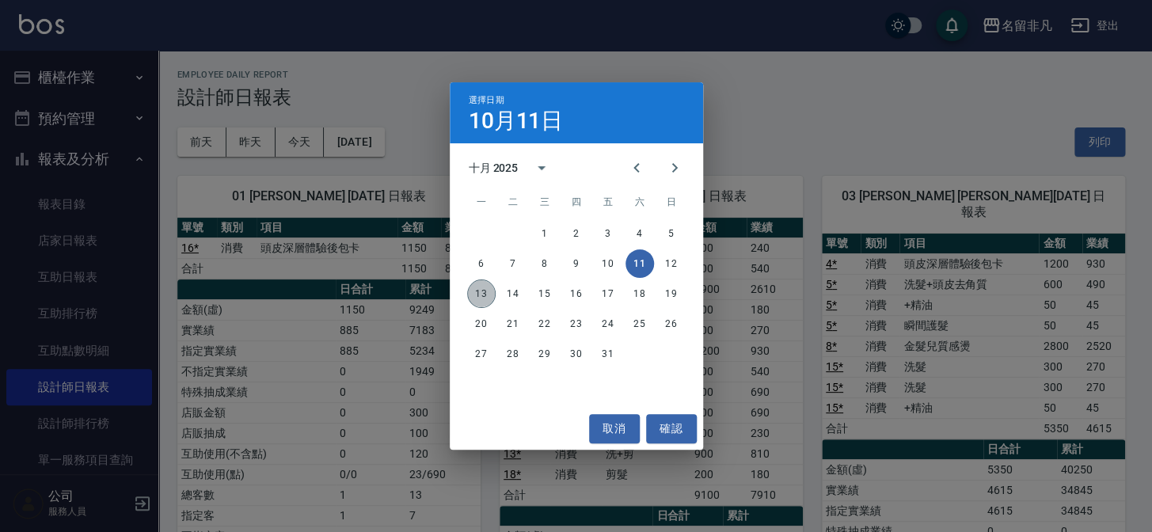
click at [475, 295] on button "13" at bounding box center [481, 294] width 29 height 29
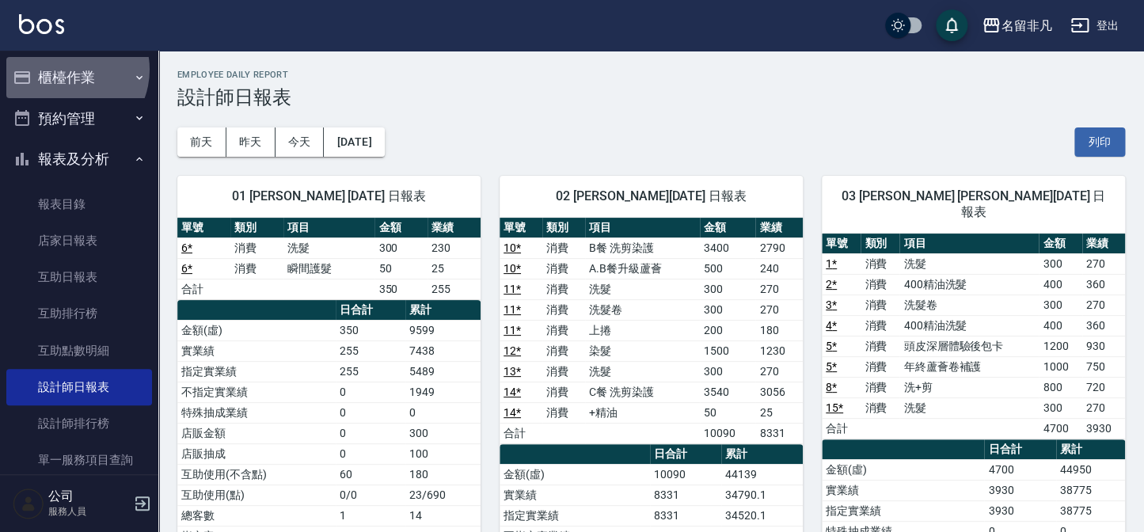
click at [67, 70] on button "櫃檯作業" at bounding box center [79, 77] width 146 height 41
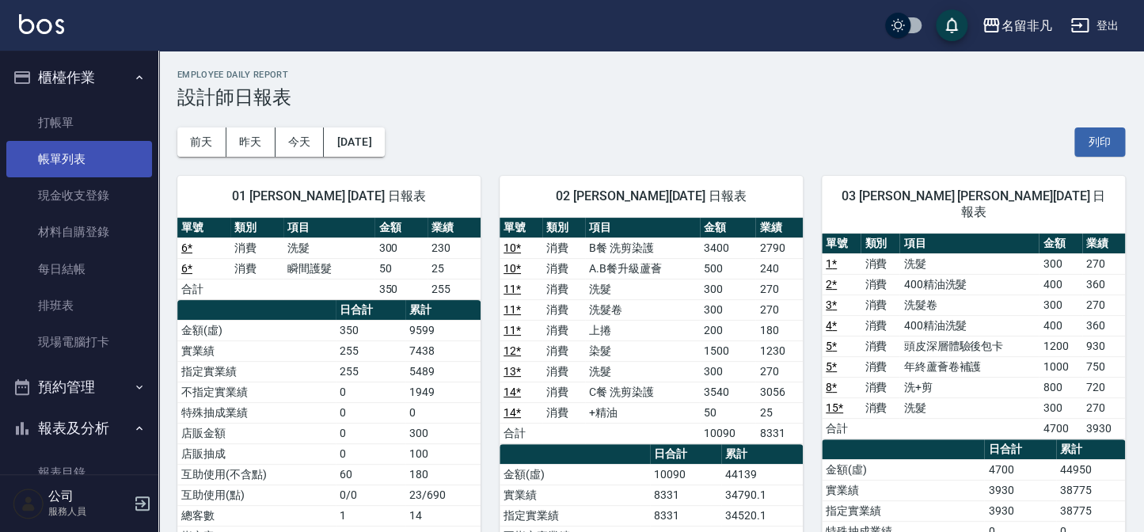
click at [79, 163] on link "帳單列表" at bounding box center [79, 159] width 146 height 36
